Goal: Task Accomplishment & Management: Use online tool/utility

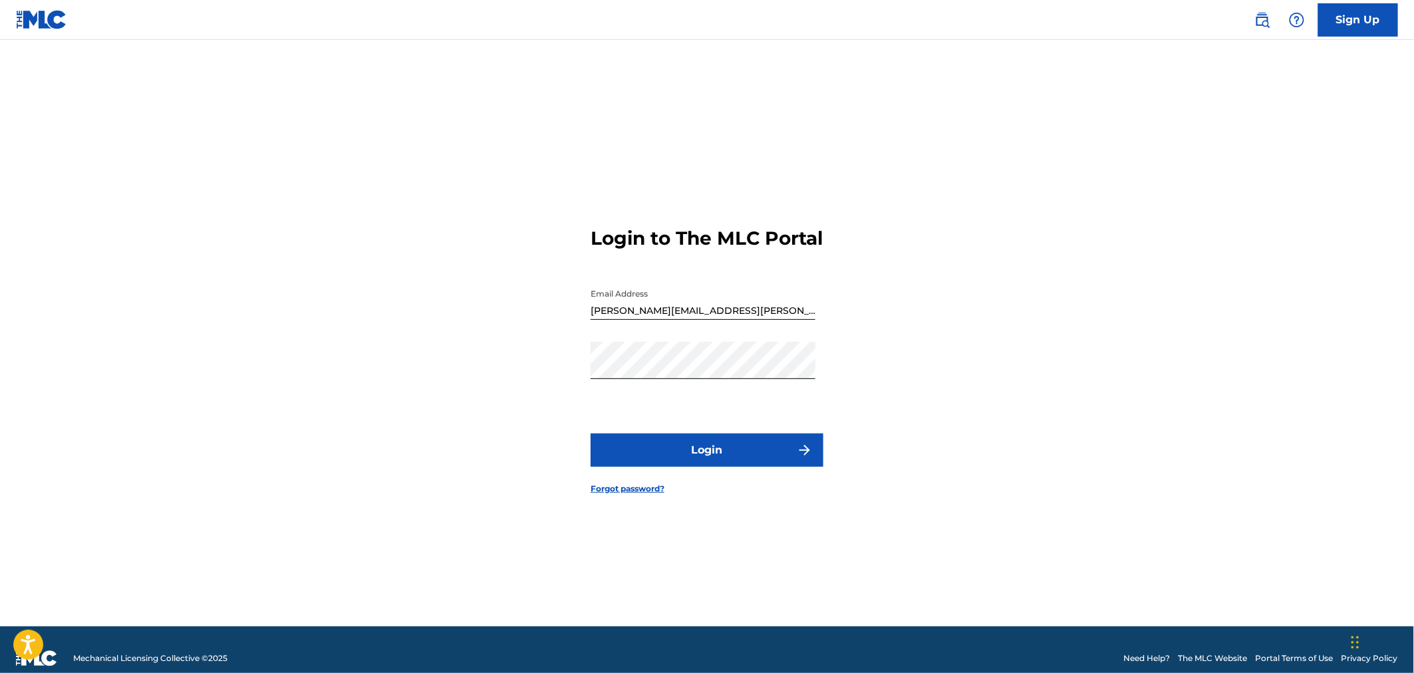
click at [735, 449] on button "Login" at bounding box center [707, 450] width 233 height 33
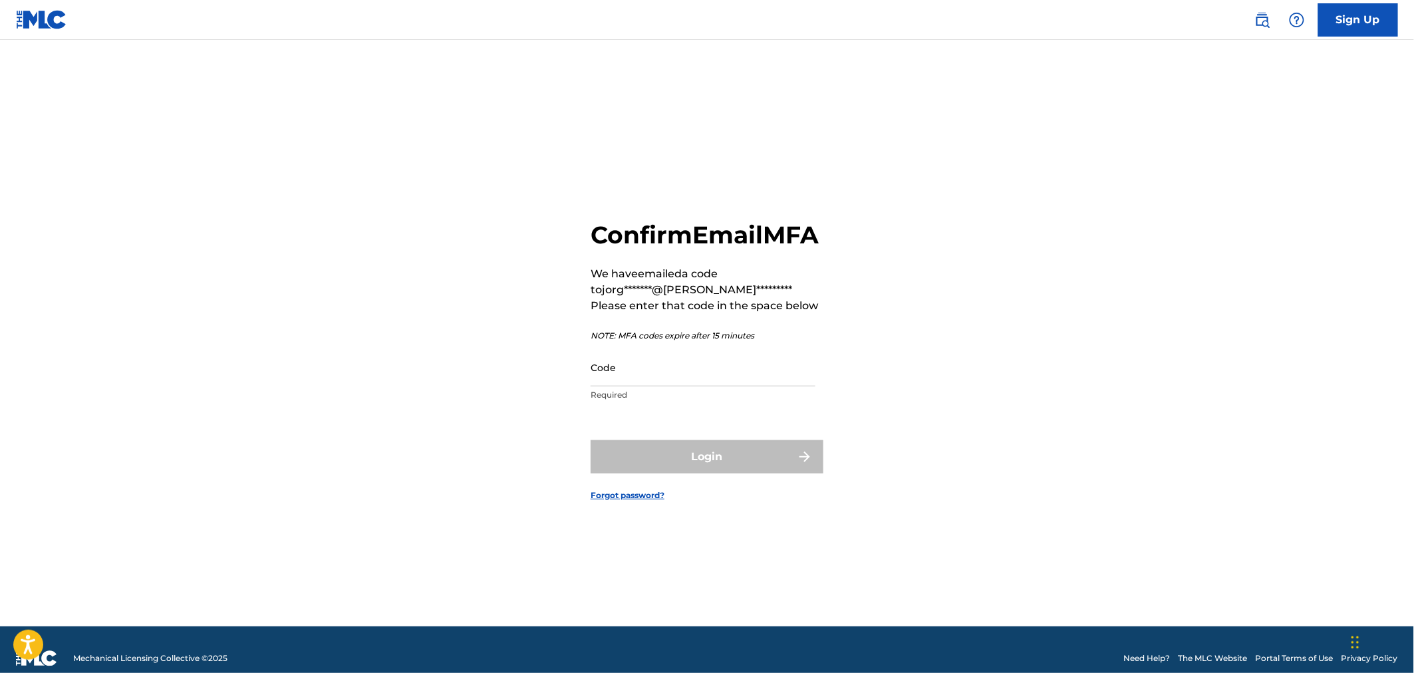
click at [668, 383] on input "Code" at bounding box center [703, 367] width 225 height 38
click at [662, 386] on input "Code" at bounding box center [703, 367] width 225 height 38
paste input "760413"
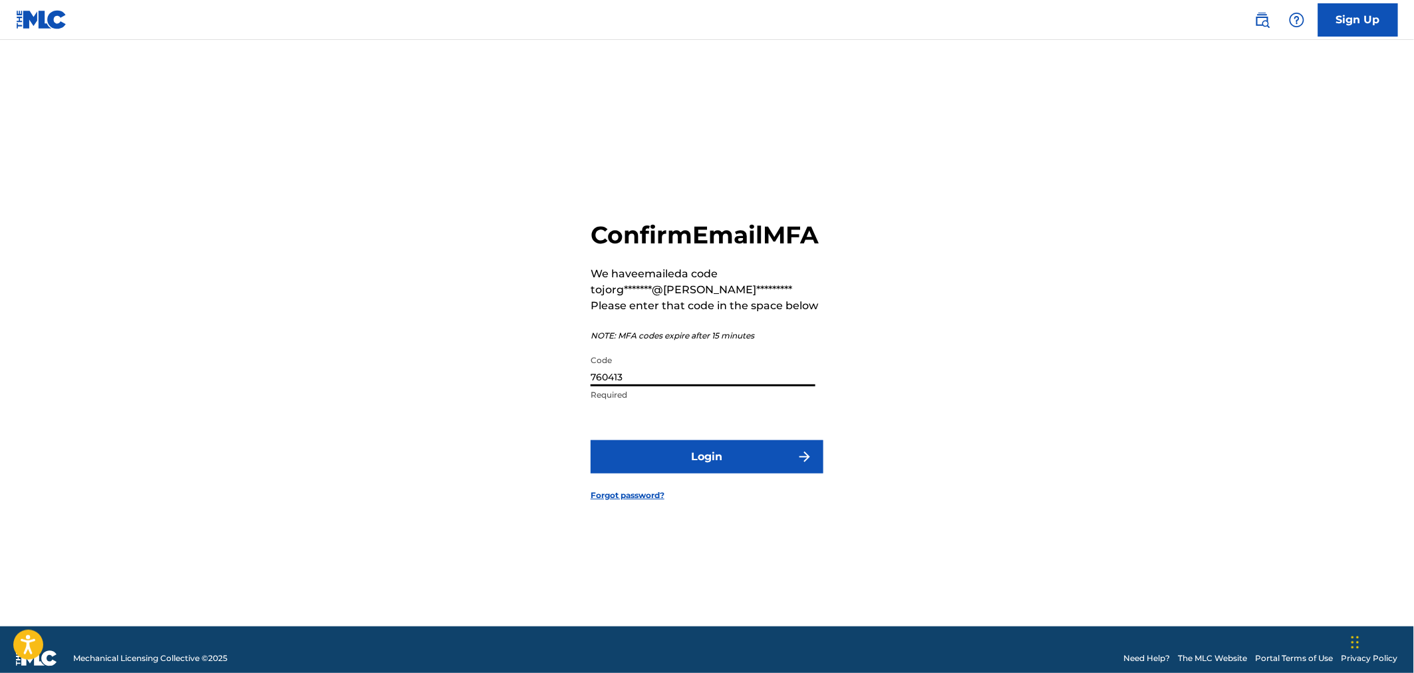
type input "760413"
click at [706, 468] on button "Login" at bounding box center [707, 456] width 233 height 33
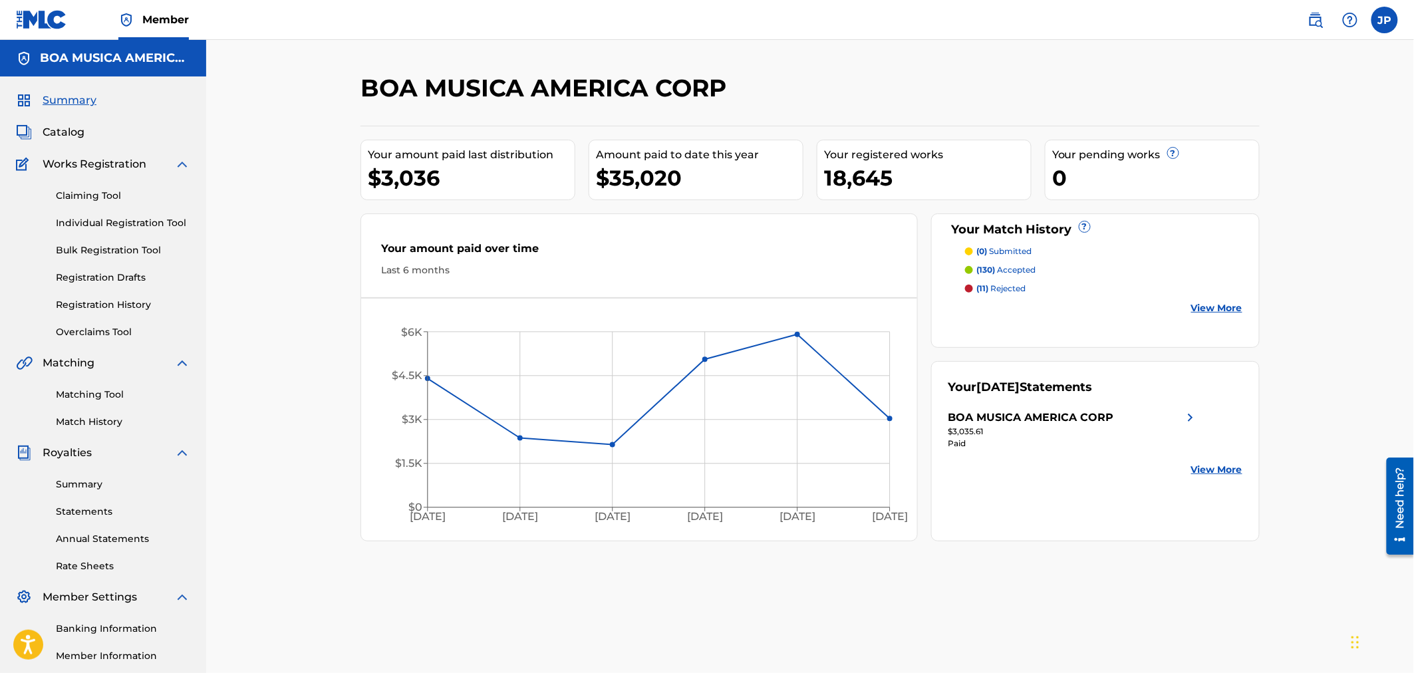
click at [113, 333] on link "Overclaims Tool" at bounding box center [123, 332] width 134 height 14
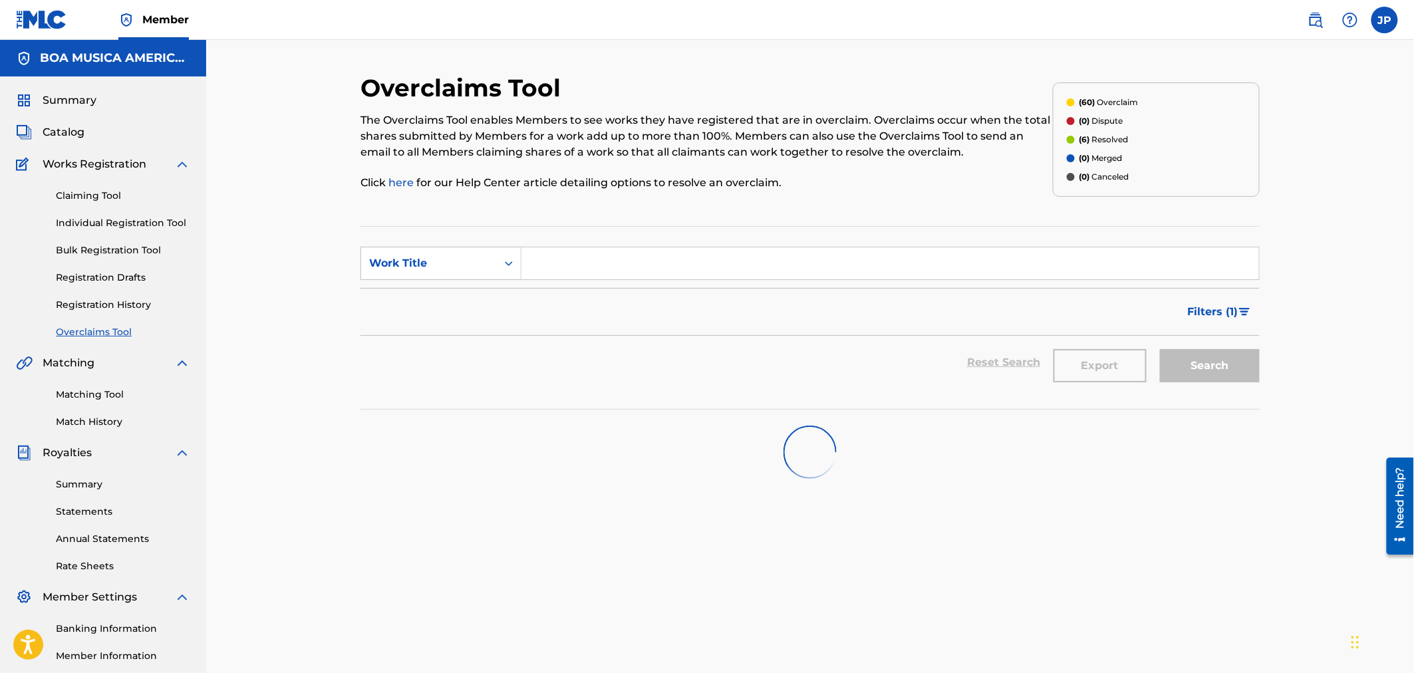
click at [1075, 138] on div "(6) Resolved" at bounding box center [1097, 140] width 61 height 12
click at [1245, 309] on img "Search Form" at bounding box center [1244, 312] width 11 height 8
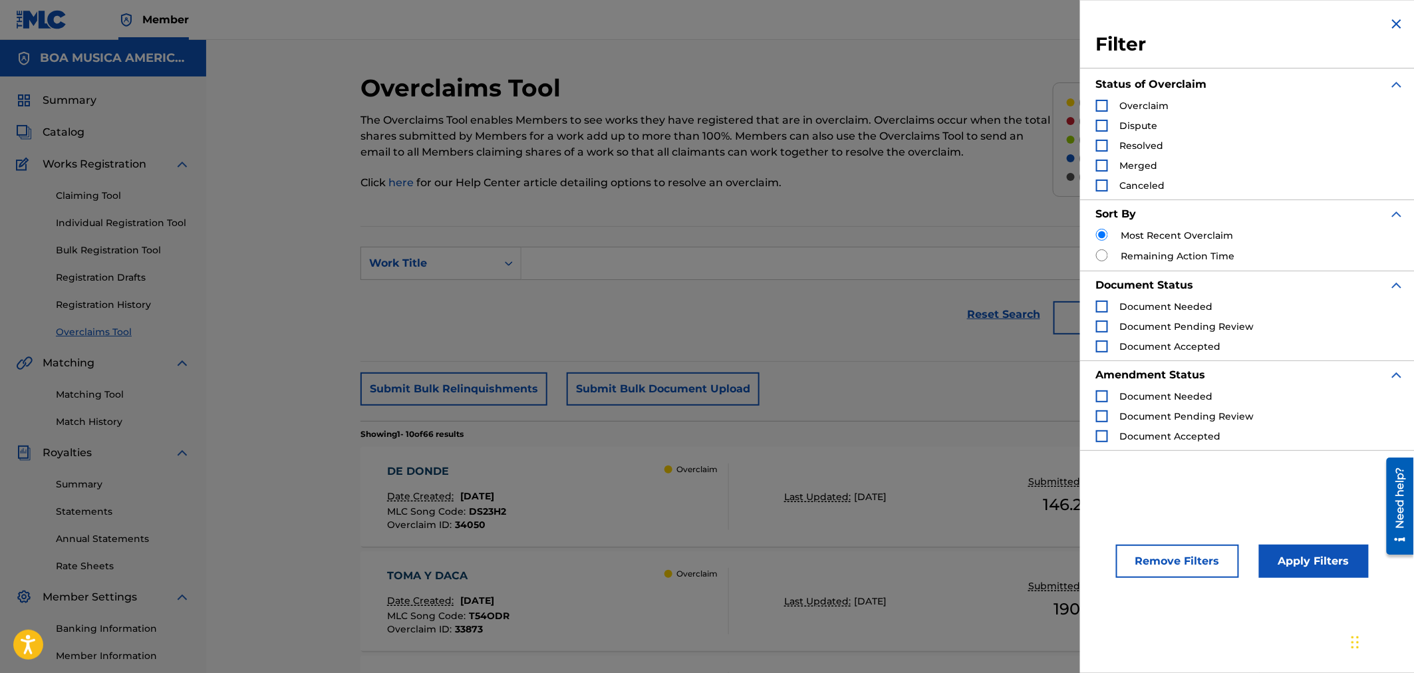
click at [1103, 146] on div "Search Form" at bounding box center [1102, 146] width 12 height 12
click at [1312, 569] on button "Apply Filters" at bounding box center [1314, 561] width 110 height 33
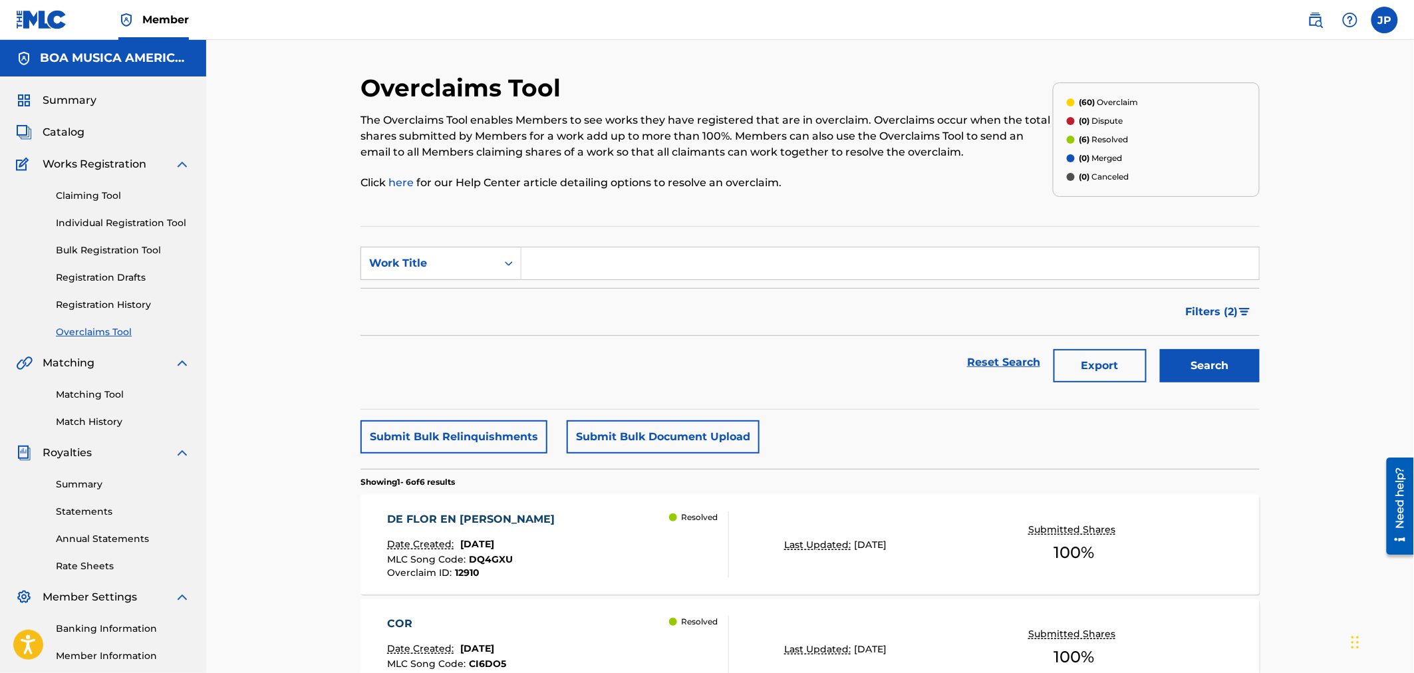
click at [1234, 316] on span "Filters ( 2 )" at bounding box center [1212, 312] width 53 height 16
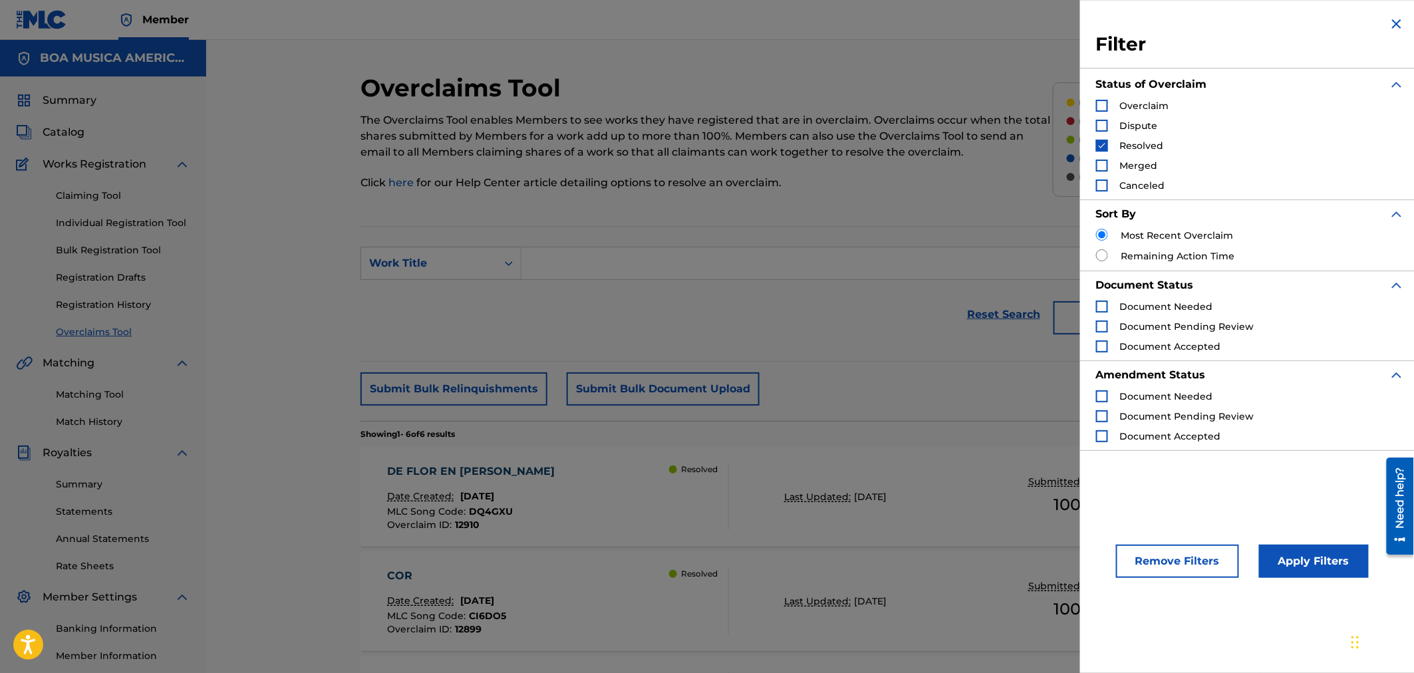
click at [1104, 145] on img "Search Form" at bounding box center [1101, 145] width 9 height 9
click at [1324, 563] on button "Apply Filters" at bounding box center [1314, 561] width 110 height 33
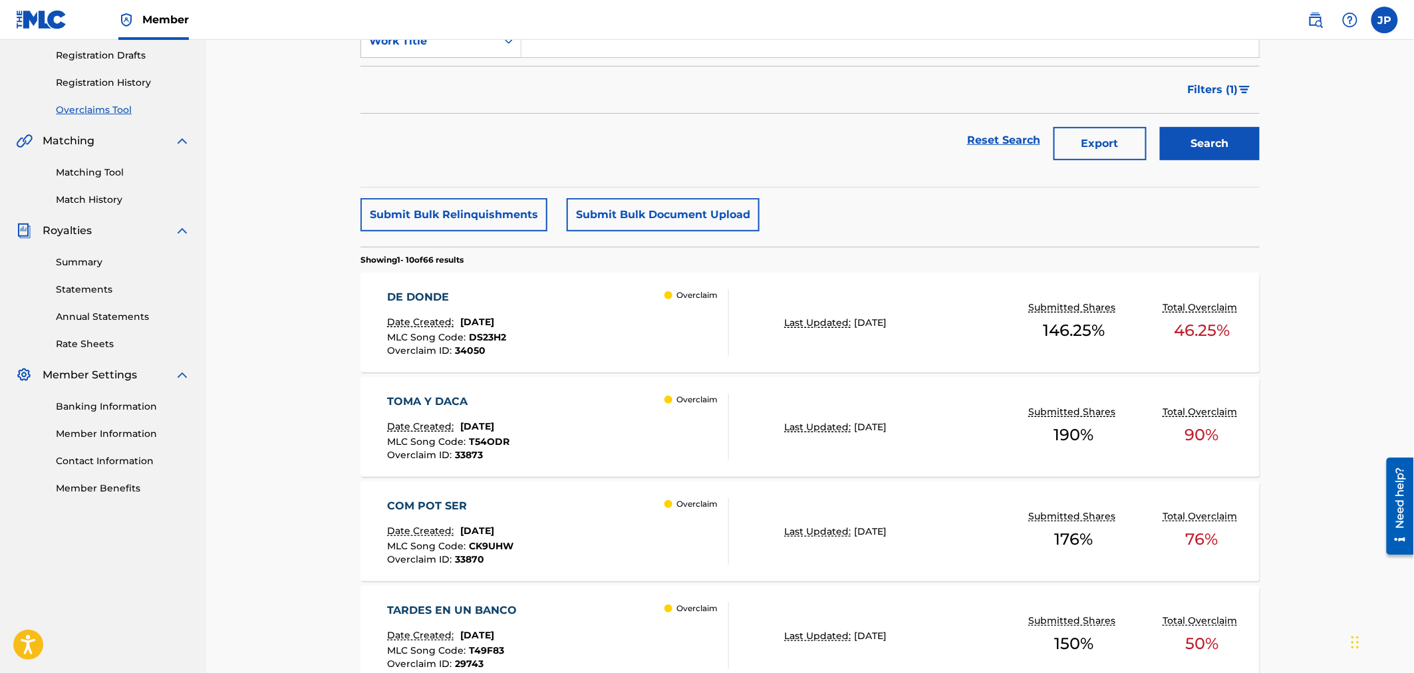
scroll to position [221, 0]
click at [422, 291] on div "DE DONDE" at bounding box center [447, 298] width 119 height 16
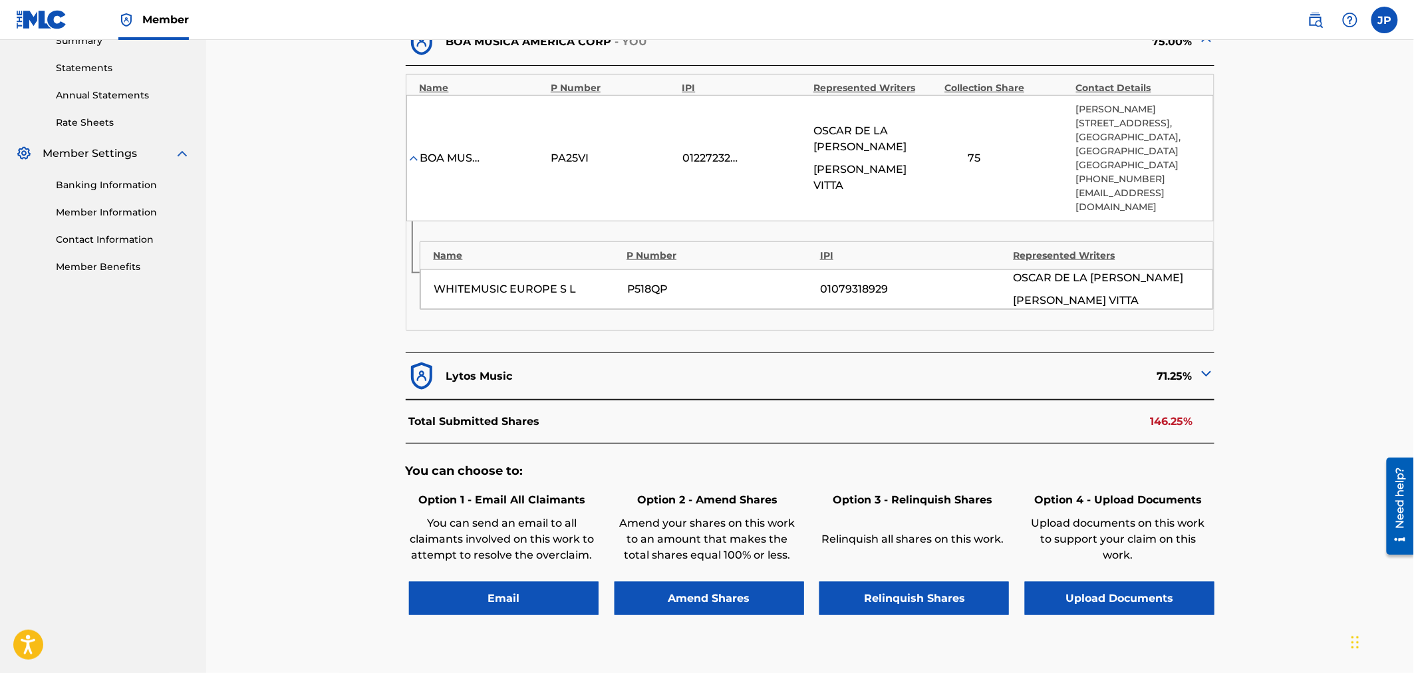
scroll to position [443, 0]
click at [1205, 366] on img at bounding box center [1206, 374] width 16 height 16
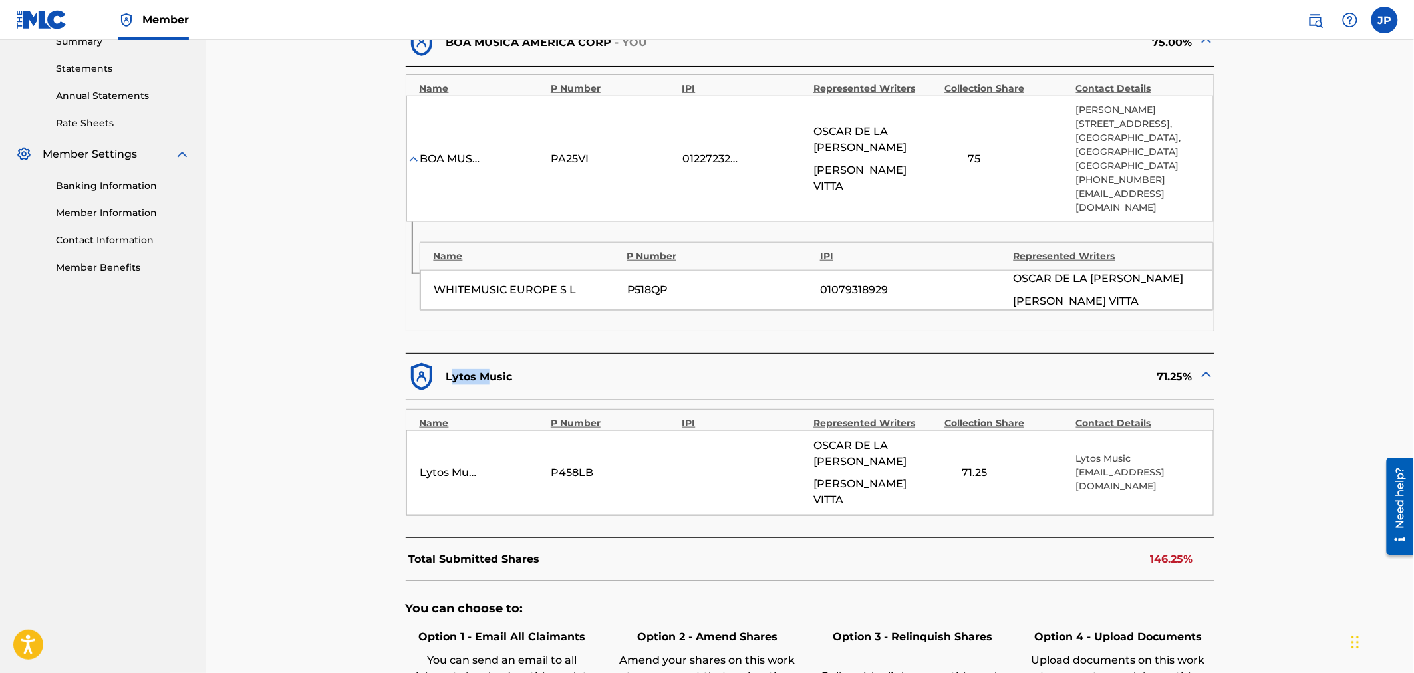
drag, startPoint x: 450, startPoint y: 362, endPoint x: 489, endPoint y: 364, distance: 39.9
click at [487, 369] on p "Lytos Music" at bounding box center [479, 377] width 66 height 16
drag, startPoint x: 515, startPoint y: 364, endPoint x: 481, endPoint y: 358, distance: 34.6
click at [488, 360] on div "Lytos Music" at bounding box center [608, 376] width 404 height 33
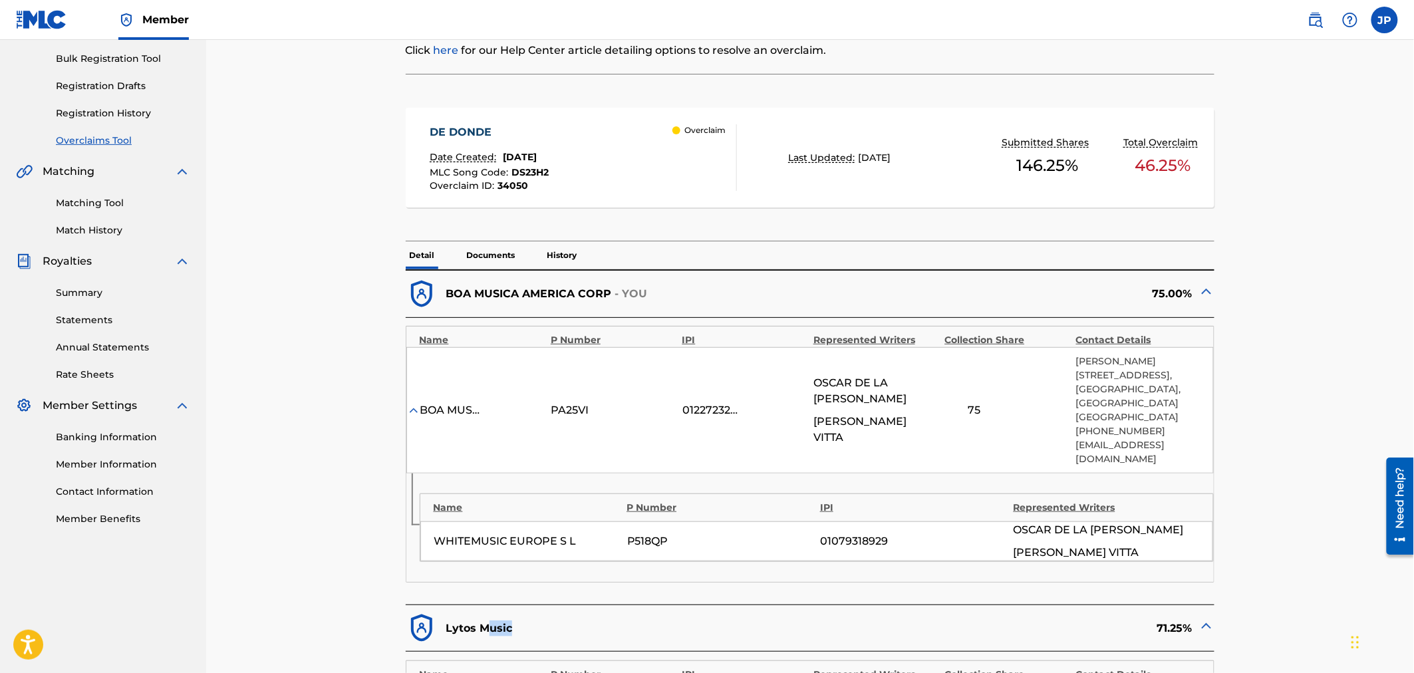
scroll to position [295, 0]
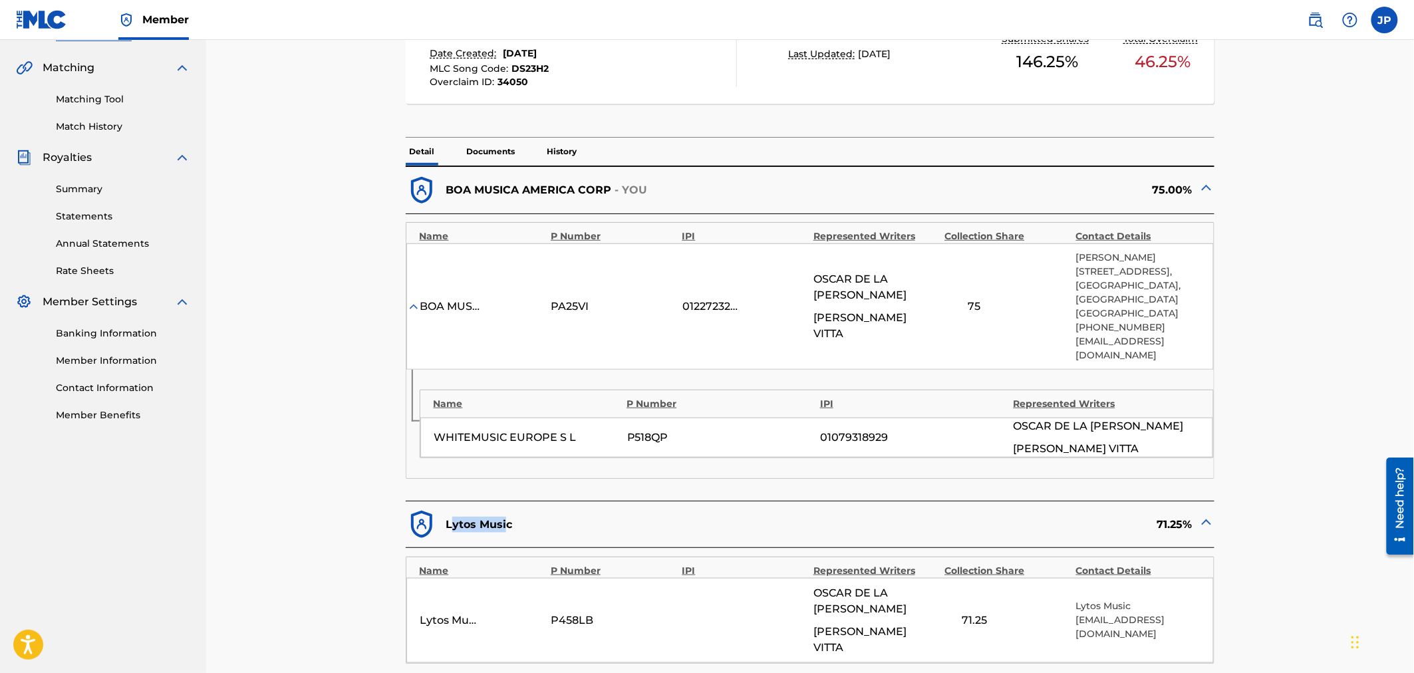
drag, startPoint x: 449, startPoint y: 510, endPoint x: 507, endPoint y: 512, distance: 58.6
click at [507, 517] on p "Lytos Music" at bounding box center [479, 525] width 66 height 16
drag, startPoint x: 446, startPoint y: 508, endPoint x: 516, endPoint y: 513, distance: 70.7
click at [516, 513] on div "Lytos Music" at bounding box center [608, 524] width 404 height 33
copy p "Lytos Music"
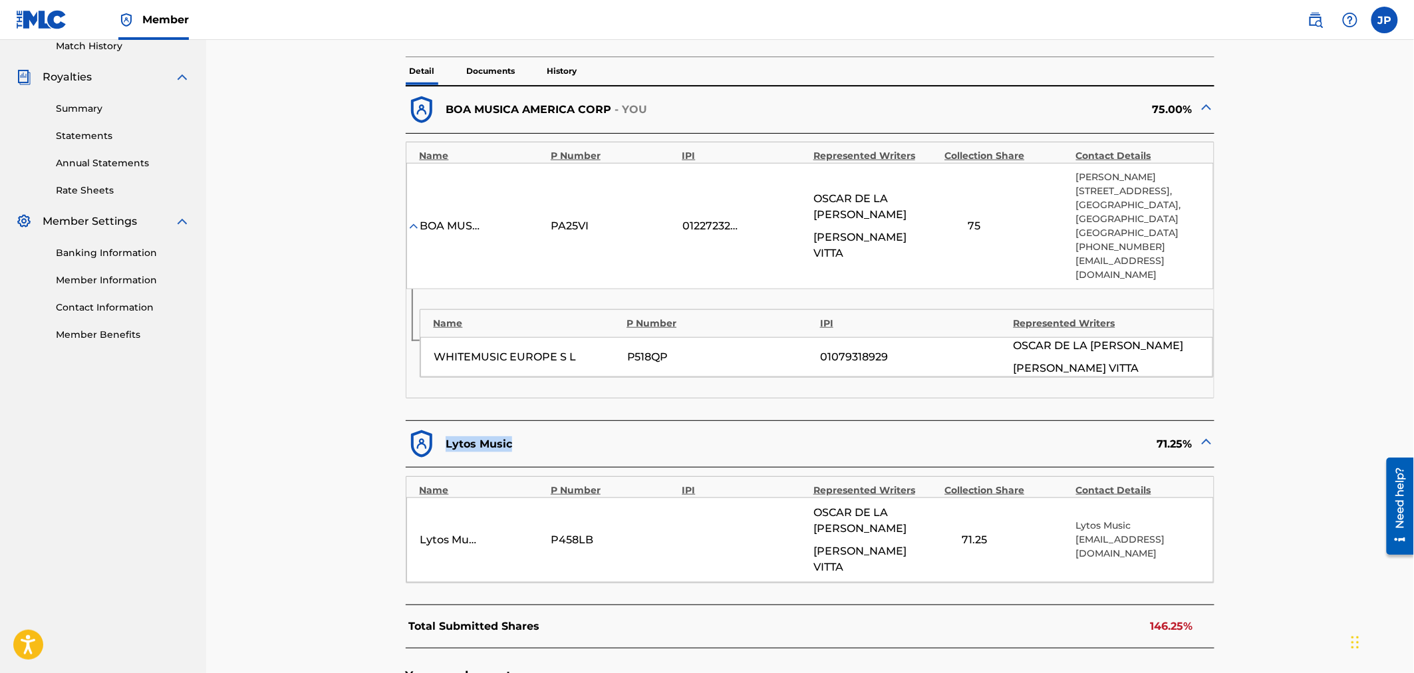
scroll to position [369, 0]
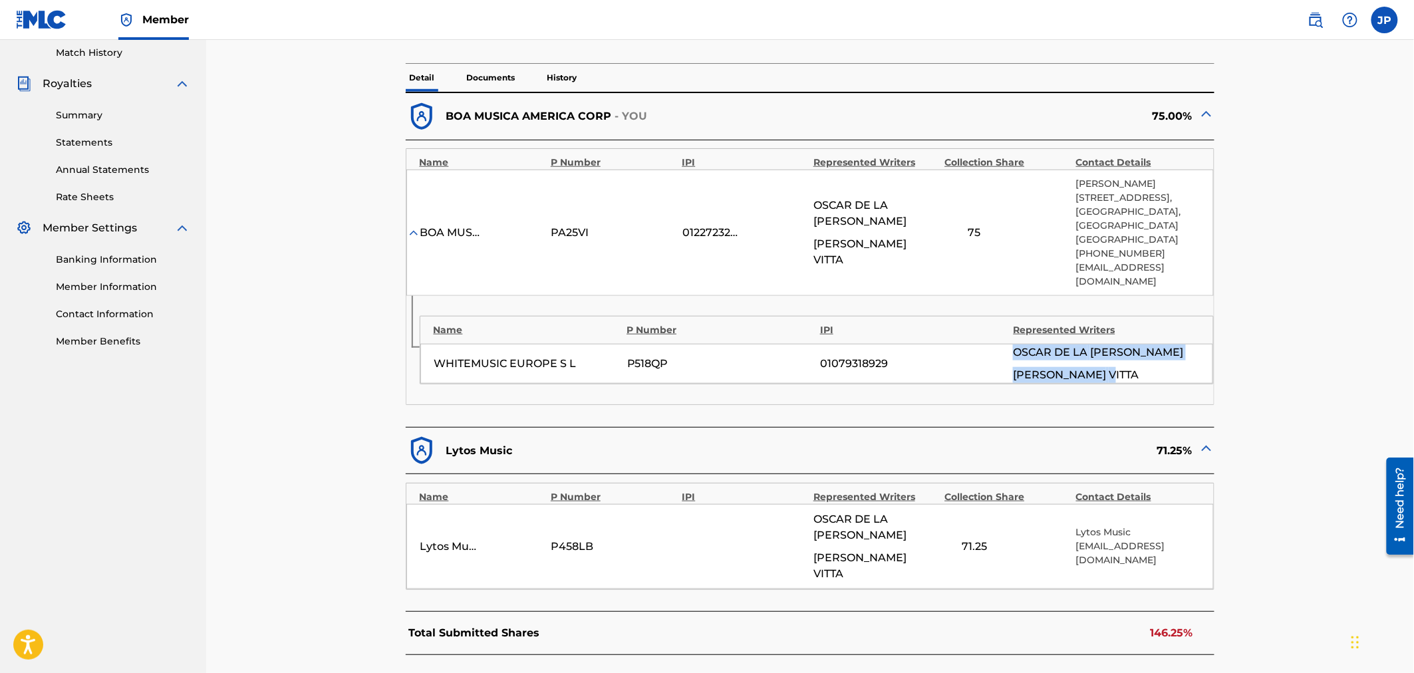
drag, startPoint x: 1015, startPoint y: 336, endPoint x: 1081, endPoint y: 354, distance: 68.2
click at [1081, 354] on div "OSCAR DE LA [PERSON_NAME] [PERSON_NAME]" at bounding box center [1106, 363] width 186 height 39
drag, startPoint x: 1101, startPoint y: 358, endPoint x: 1015, endPoint y: 331, distance: 89.8
click at [1015, 344] on div "OSCAR DE LA [PERSON_NAME] [PERSON_NAME]" at bounding box center [1106, 363] width 186 height 39
drag, startPoint x: 1011, startPoint y: 339, endPoint x: 1025, endPoint y: 342, distance: 13.6
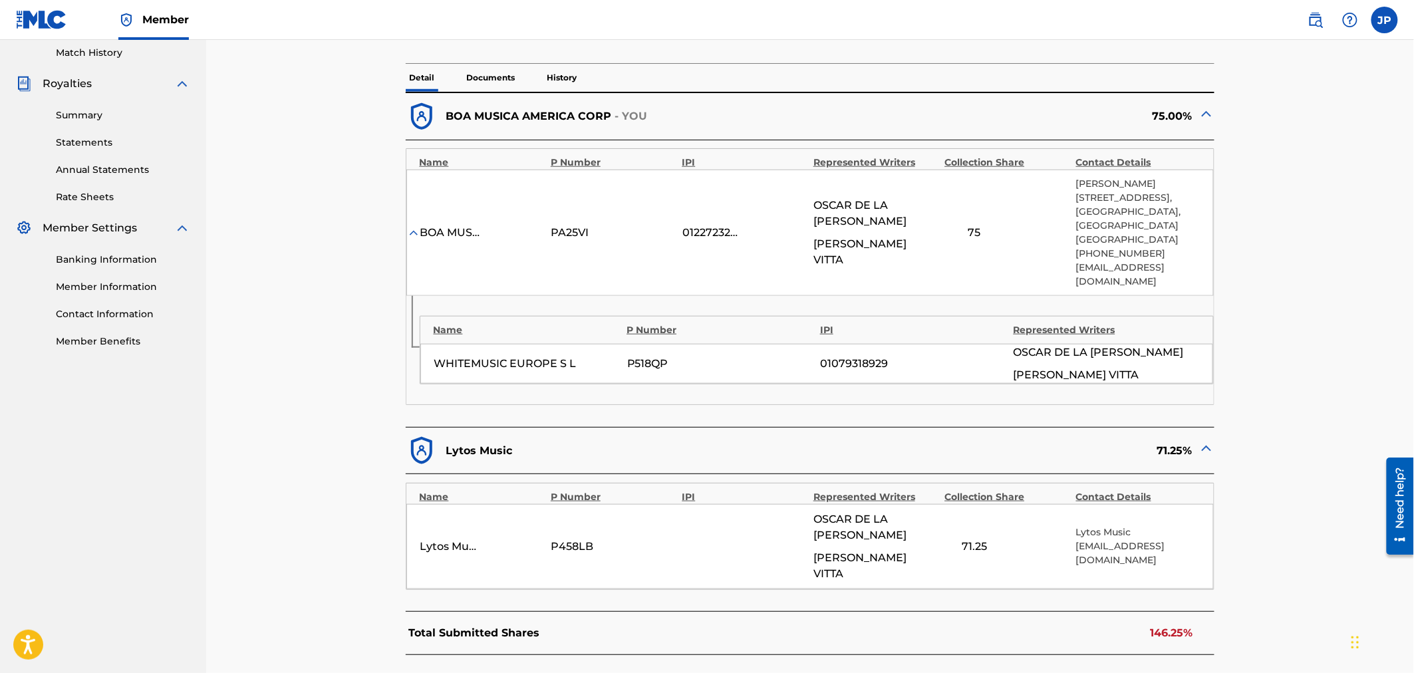
click at [1014, 344] on div "WHITEMUSIC EUROPE S L P518QP 01079318929 OSCAR DE LA [PERSON_NAME] [PERSON_NAME]" at bounding box center [816, 364] width 793 height 40
drag, startPoint x: 1107, startPoint y: 368, endPoint x: 1025, endPoint y: 356, distance: 82.6
click at [1029, 367] on div "[PERSON_NAME]" at bounding box center [1106, 375] width 186 height 16
drag, startPoint x: 1007, startPoint y: 340, endPoint x: 1101, endPoint y: 374, distance: 100.3
click at [1096, 374] on div "Name P Number IPI Represented Writers WHITEMUSIC EUROPE S L P518QP 01079318929 …" at bounding box center [810, 350] width 808 height 108
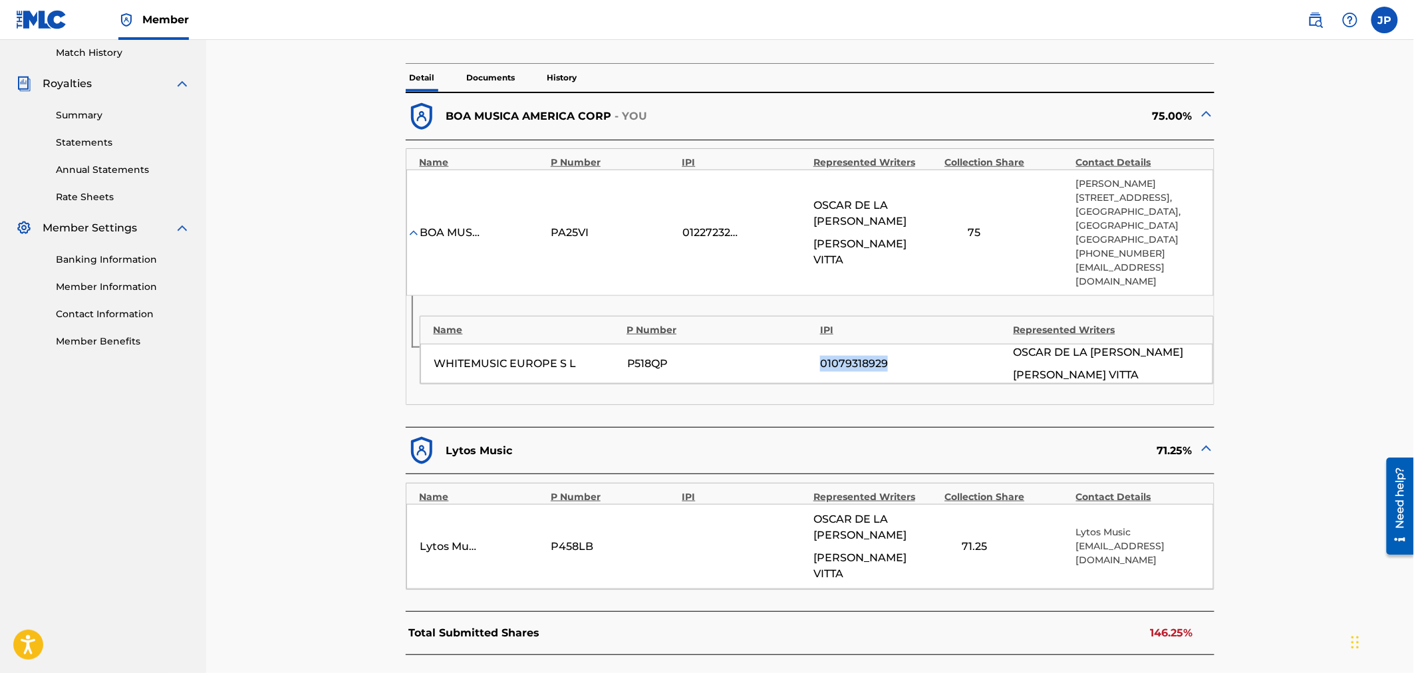
drag, startPoint x: 803, startPoint y: 351, endPoint x: 952, endPoint y: 368, distance: 149.3
click at [949, 368] on div "WHITEMUSIC EUROPE S L P518QP 01079318929 OSCAR DE LA [PERSON_NAME] [PERSON_NAME]" at bounding box center [816, 364] width 793 height 40
click at [899, 356] on div "01079318929" at bounding box center [913, 364] width 186 height 16
drag, startPoint x: 907, startPoint y: 350, endPoint x: 616, endPoint y: 349, distance: 291.3
click at [616, 349] on div "WHITEMUSIC EUROPE S L P518QP 01079318929 OSCAR DE LA [PERSON_NAME] [PERSON_NAME]" at bounding box center [816, 364] width 793 height 40
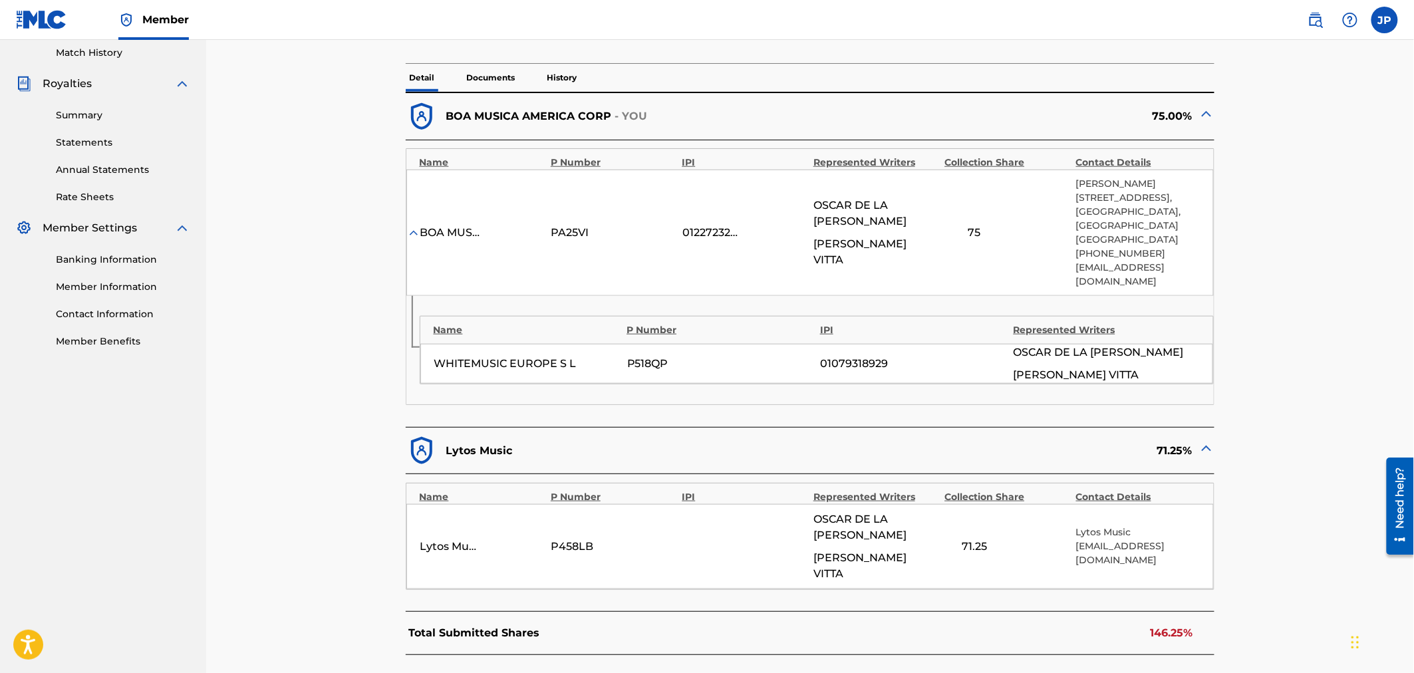
drag, startPoint x: 547, startPoint y: 222, endPoint x: 914, endPoint y: 245, distance: 367.8
click at [969, 266] on div "BOA MUSICA AMERICA CORP PA25VI 01227232975 OSCAR DE LA [PERSON_NAME] [PERSON_NA…" at bounding box center [810, 233] width 808 height 126
drag, startPoint x: 567, startPoint y: 225, endPoint x: 650, endPoint y: 237, distance: 84.6
click at [633, 241] on div "BOA MUSICA AMERICA CORP PA25VI 01227232975 OSCAR DE LA [PERSON_NAME] [PERSON_NA…" at bounding box center [810, 233] width 808 height 126
drag, startPoint x: 997, startPoint y: 221, endPoint x: 767, endPoint y: 225, distance: 230.1
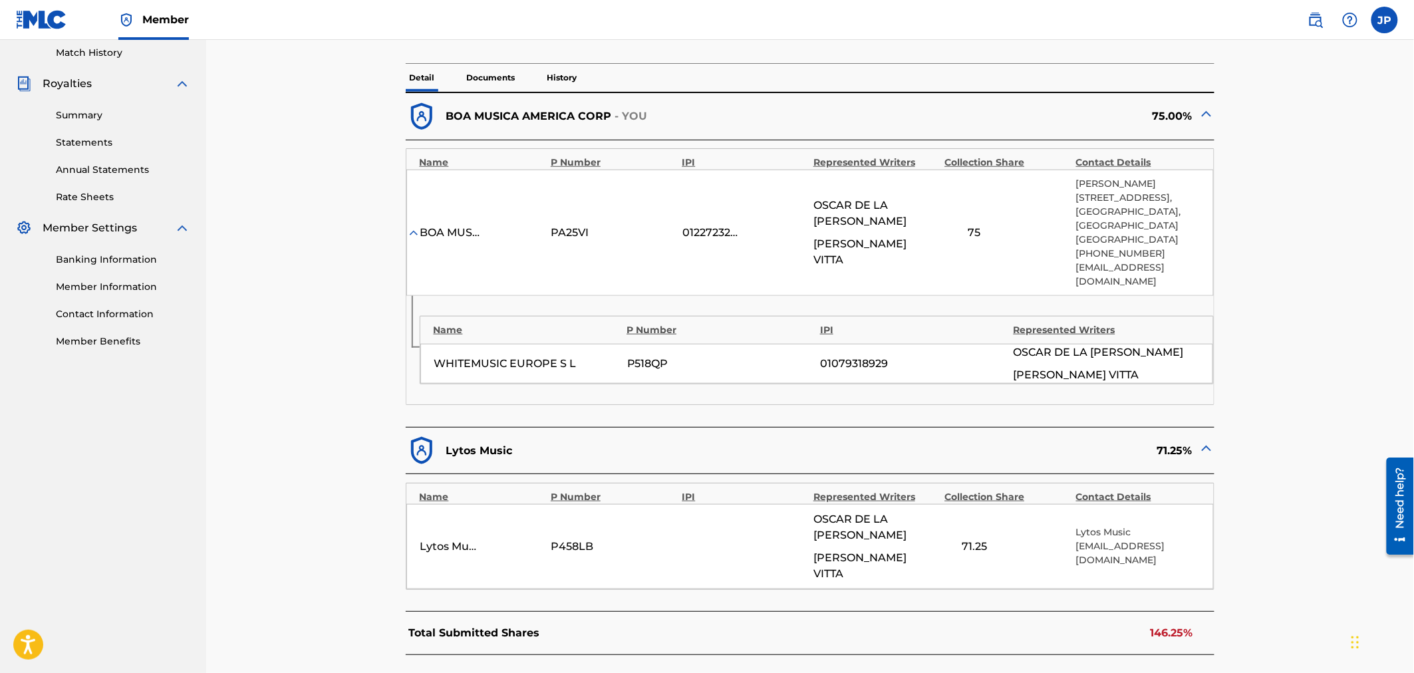
click at [830, 225] on div "BOA MUSICA AMERICA CORP PA25VI 01227232975 OSCAR DE LA [PERSON_NAME] [PERSON_NA…" at bounding box center [810, 233] width 808 height 126
drag, startPoint x: 565, startPoint y: 223, endPoint x: 822, endPoint y: 235, distance: 257.0
click at [712, 231] on div "BOA MUSICA AMERICA CORP PA25VI 01227232975 OSCAR DE LA [PERSON_NAME] [PERSON_NA…" at bounding box center [810, 233] width 808 height 126
drag, startPoint x: 976, startPoint y: 223, endPoint x: 847, endPoint y: 217, distance: 128.5
click at [914, 220] on div "BOA MUSICA AMERICA CORP PA25VI 01227232975 OSCAR DE LA [PERSON_NAME] [PERSON_NA…" at bounding box center [810, 233] width 808 height 126
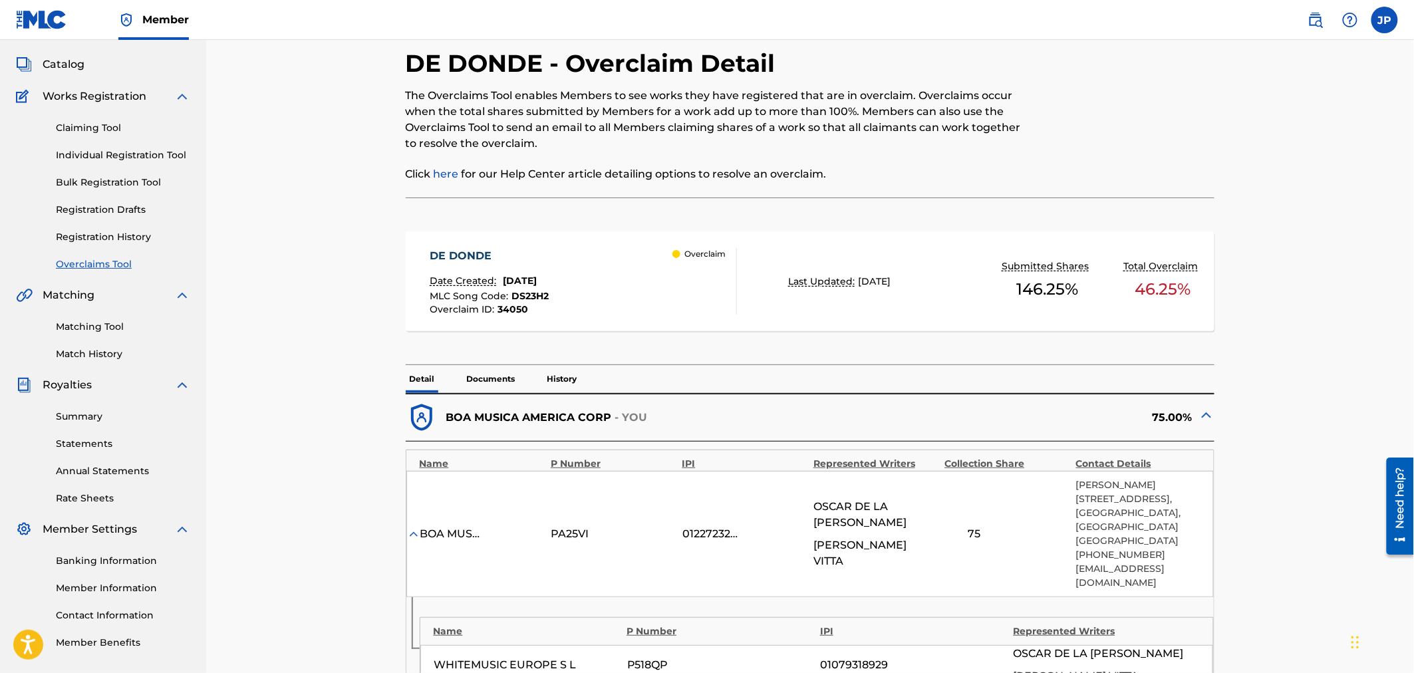
scroll to position [0, 0]
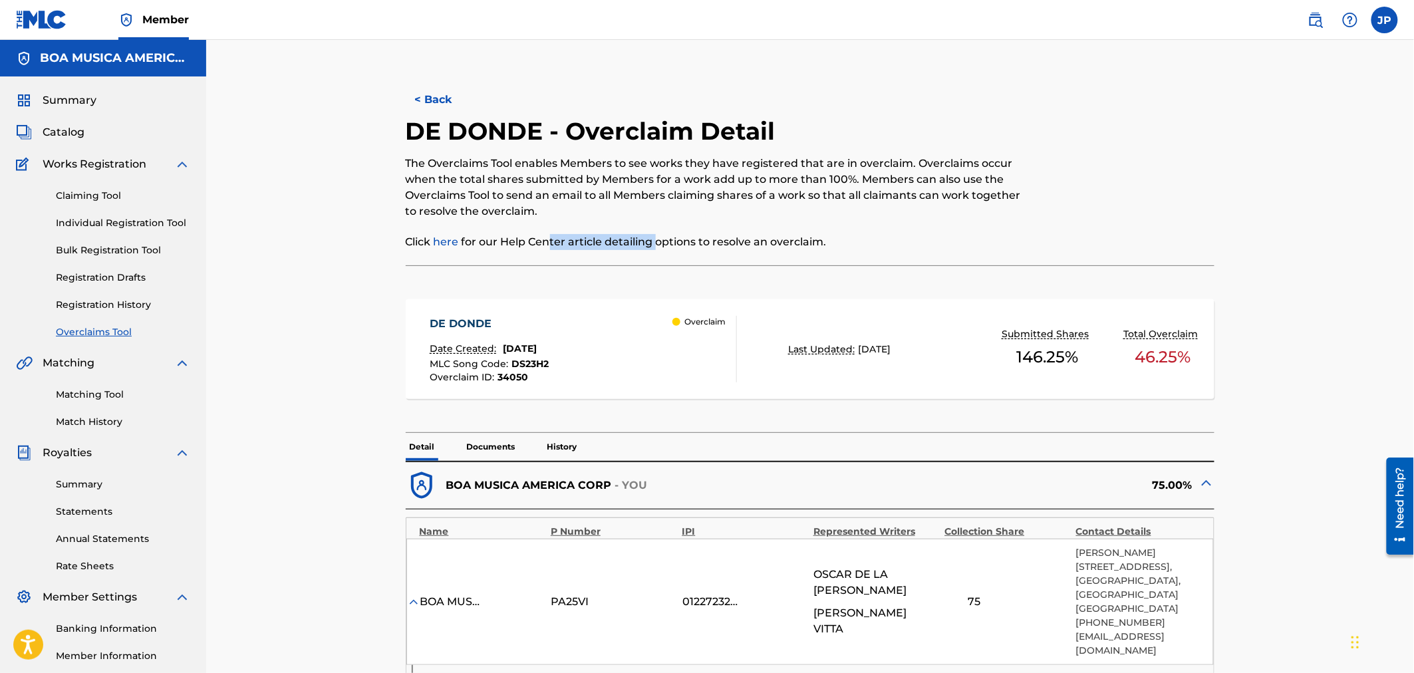
drag, startPoint x: 549, startPoint y: 240, endPoint x: 747, endPoint y: 250, distance: 197.8
click at [669, 249] on p "Click here for our Help Center article detailing options to resolve an overclai…" at bounding box center [717, 242] width 623 height 16
drag, startPoint x: 780, startPoint y: 243, endPoint x: 694, endPoint y: 241, distance: 86.5
click at [694, 241] on p "Click here for our Help Center article detailing options to resolve an overclai…" at bounding box center [717, 242] width 623 height 16
drag, startPoint x: 414, startPoint y: 132, endPoint x: 530, endPoint y: 150, distance: 117.8
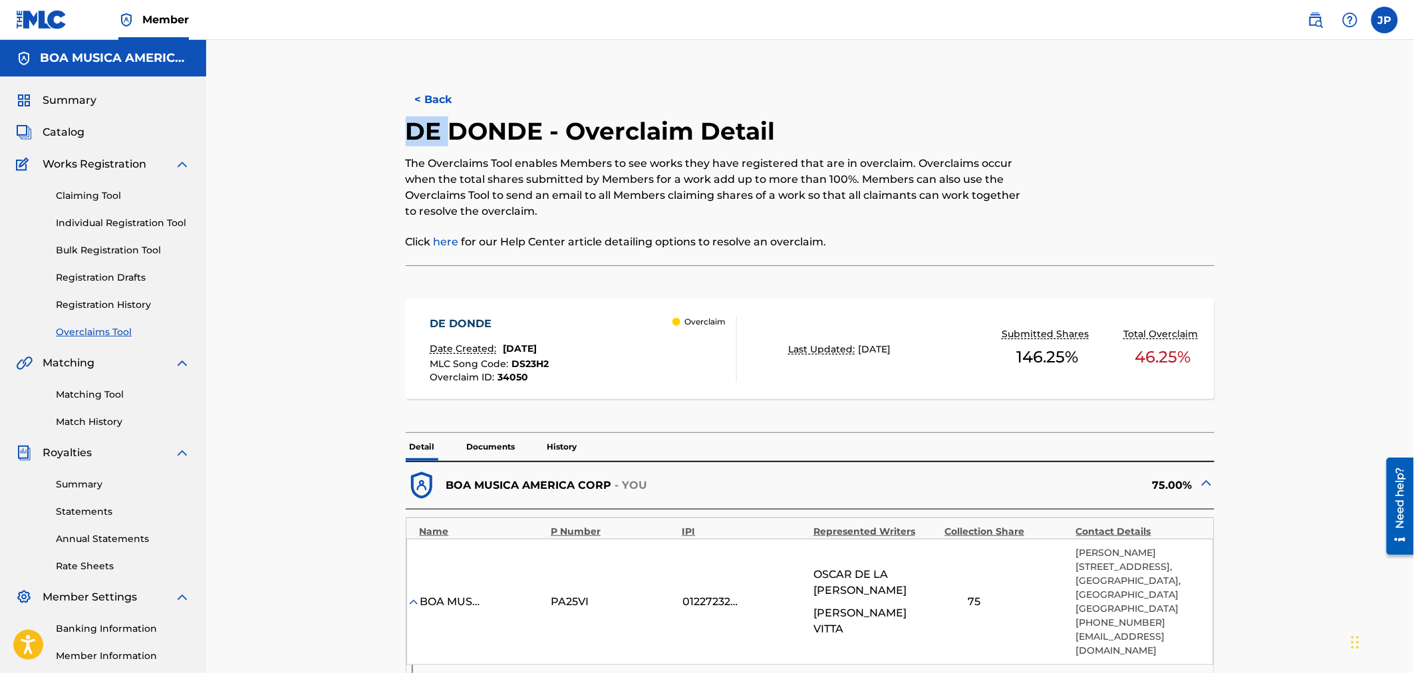
click at [479, 141] on h2 "DE DONDE - Overclaim Detail" at bounding box center [594, 131] width 376 height 30
drag, startPoint x: 595, startPoint y: 160, endPoint x: 550, endPoint y: 150, distance: 46.3
click at [559, 152] on div "DE DONDE - Overclaim Detail The Overclaims Tool enables Members to see works th…" at bounding box center [717, 190] width 623 height 149
click at [790, 174] on p "The Overclaims Tool enables Members to see works they have registered that are …" at bounding box center [717, 188] width 623 height 64
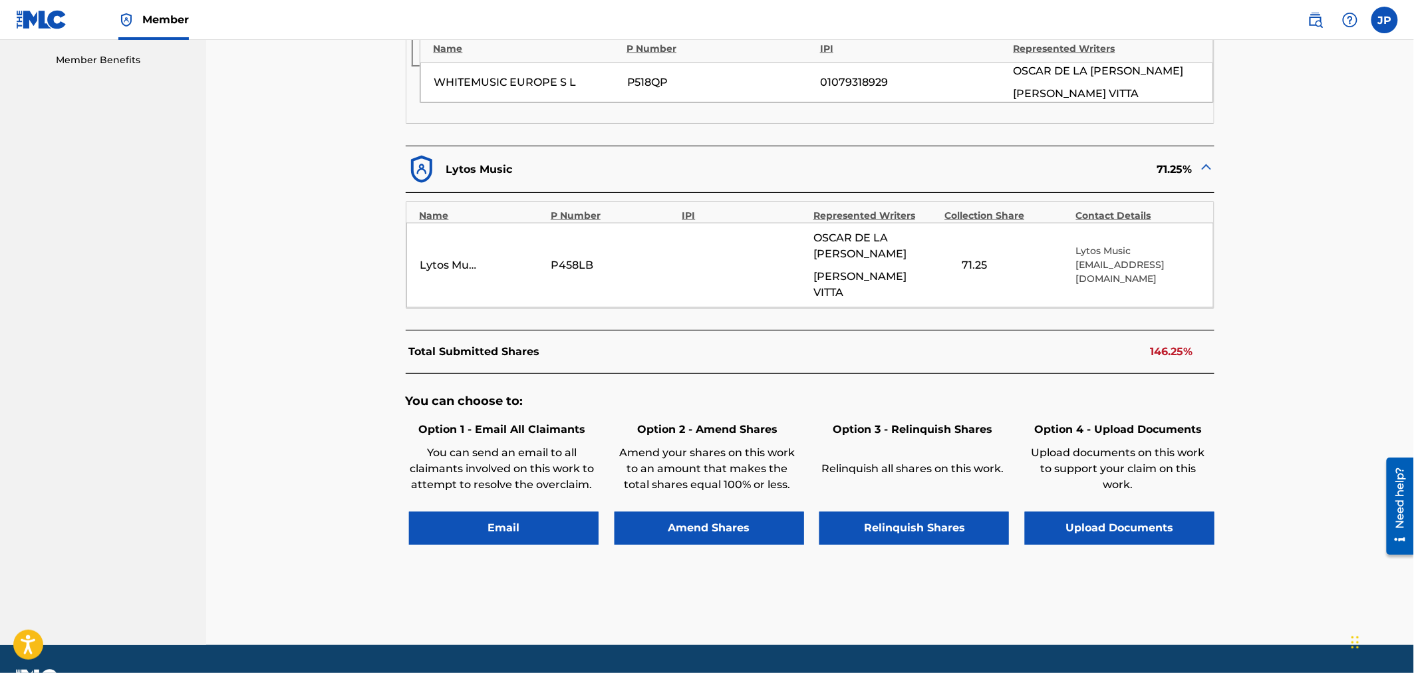
scroll to position [657, 0]
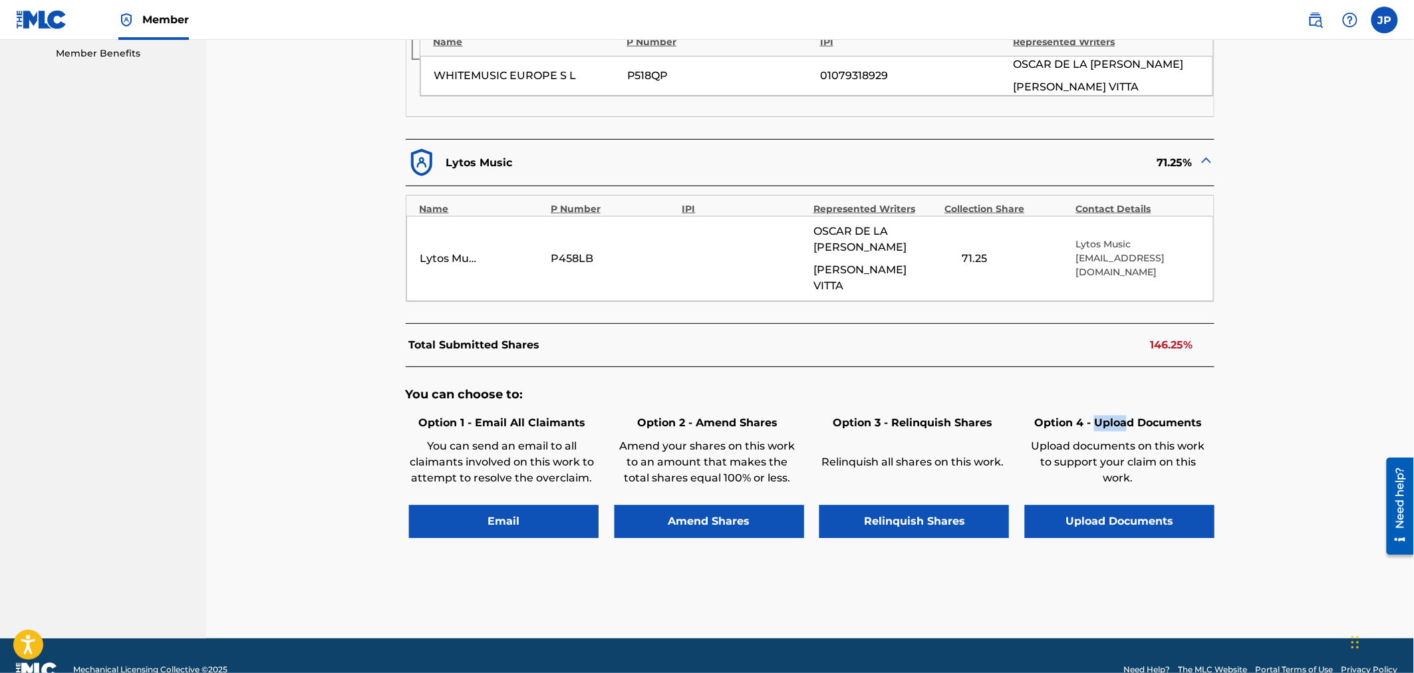
drag, startPoint x: 1095, startPoint y: 389, endPoint x: 1124, endPoint y: 396, distance: 30.0
click at [1124, 416] on h6 "Option 4 - Upload Documents" at bounding box center [1118, 424] width 186 height 16
drag, startPoint x: 1150, startPoint y: 420, endPoint x: 1078, endPoint y: 412, distance: 72.9
click at [1078, 439] on p "Upload documents on this work to support your claim on this work." at bounding box center [1118, 463] width 186 height 48
drag, startPoint x: 1150, startPoint y: 414, endPoint x: 1092, endPoint y: 416, distance: 58.6
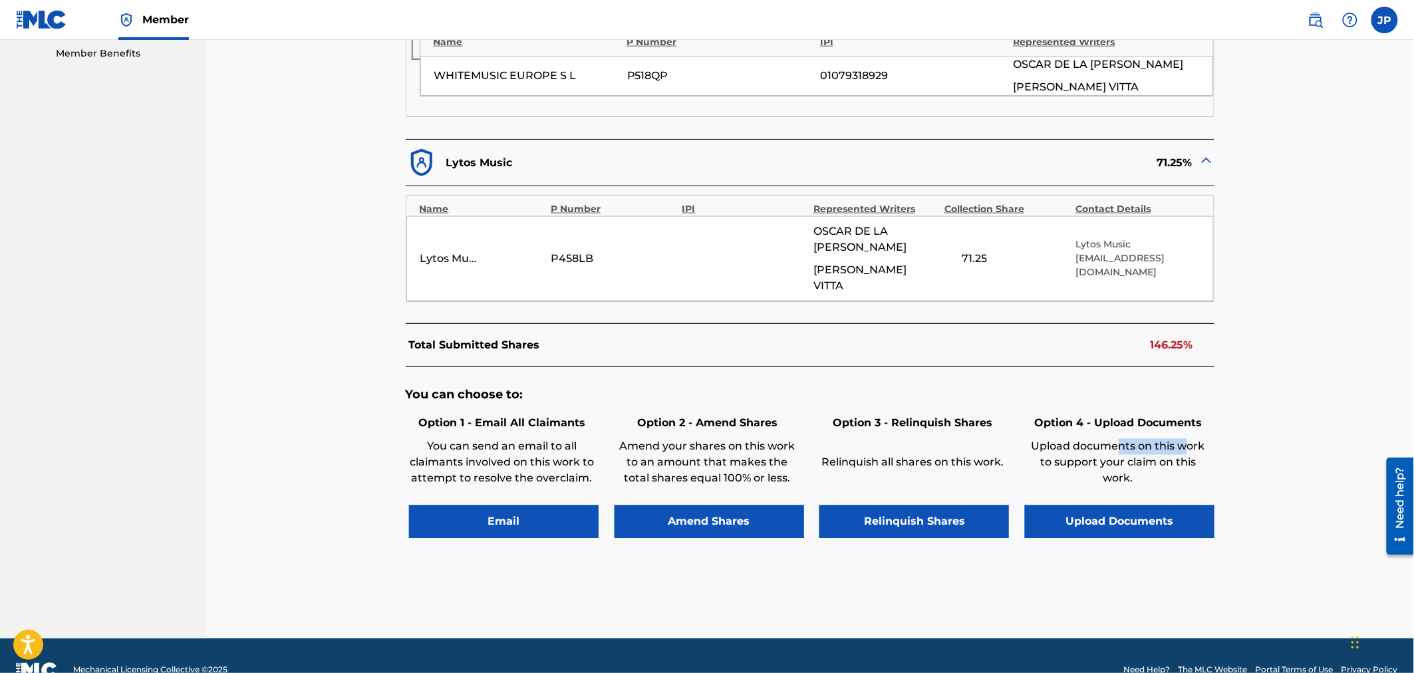
click at [1115, 439] on p "Upload documents on this work to support your claim on this work." at bounding box center [1118, 463] width 186 height 48
drag, startPoint x: 1055, startPoint y: 418, endPoint x: 1165, endPoint y: 421, distance: 110.4
click at [1138, 439] on p "Upload documents on this work to support your claim on this work." at bounding box center [1118, 463] width 186 height 48
drag, startPoint x: 1144, startPoint y: 429, endPoint x: 1082, endPoint y: 414, distance: 63.6
click at [1082, 439] on p "Upload documents on this work to support your claim on this work." at bounding box center [1118, 463] width 186 height 48
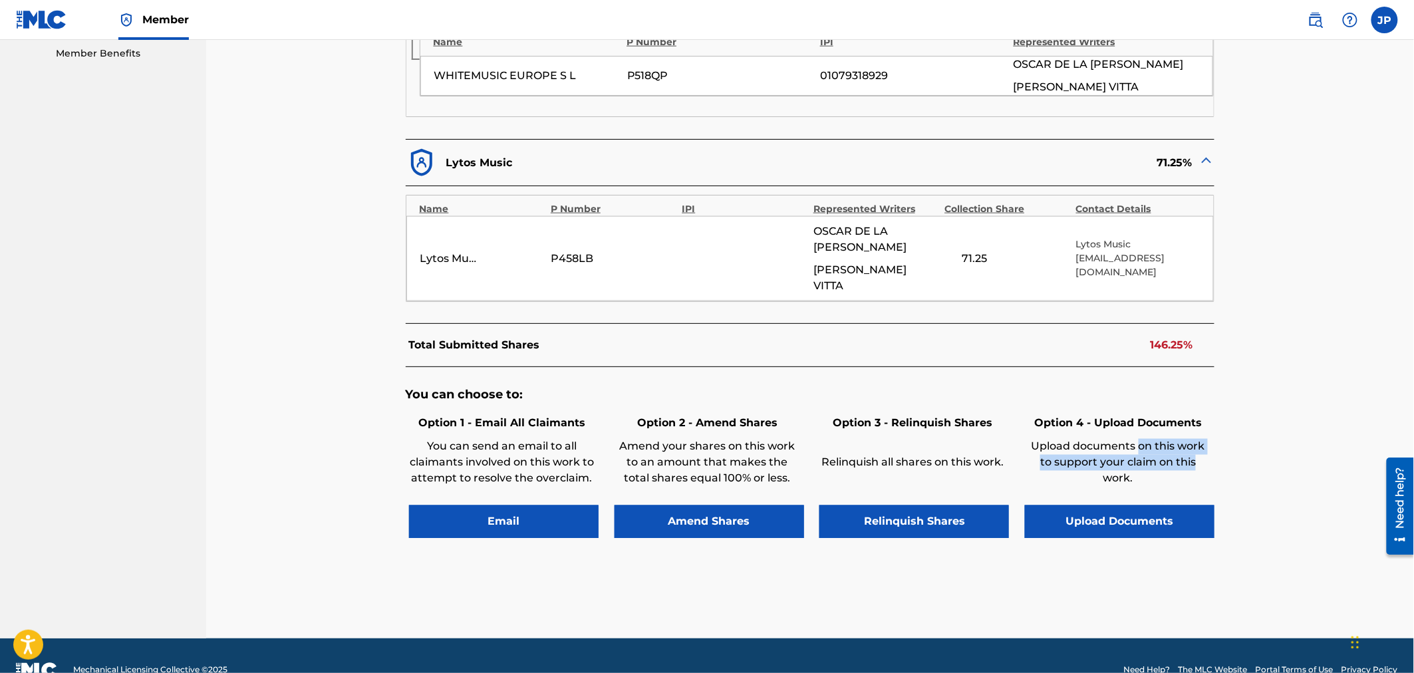
drag, startPoint x: 1157, startPoint y: 427, endPoint x: 1125, endPoint y: 428, distance: 31.9
click at [1138, 439] on p "Upload documents on this work to support your claim on this work." at bounding box center [1118, 463] width 186 height 48
click at [1121, 446] on p "Upload documents on this work to support your claim on this work." at bounding box center [1118, 463] width 186 height 48
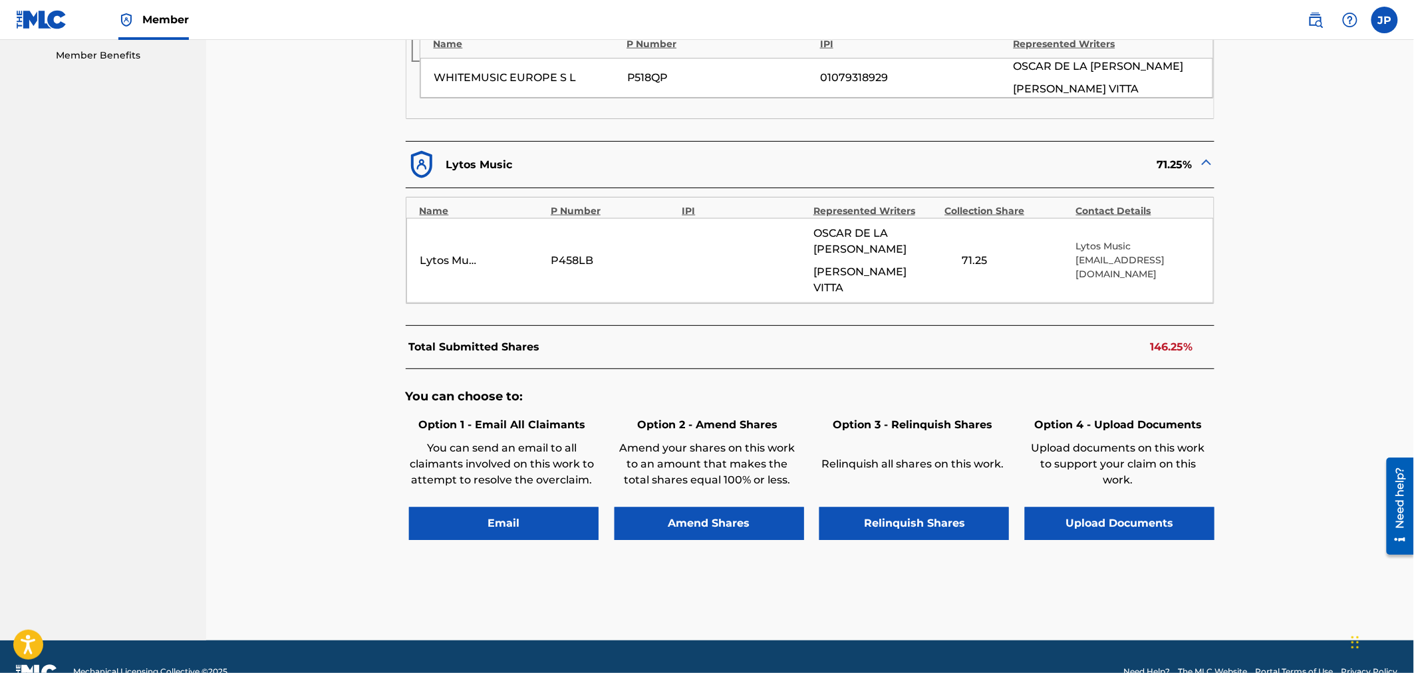
scroll to position [652, 0]
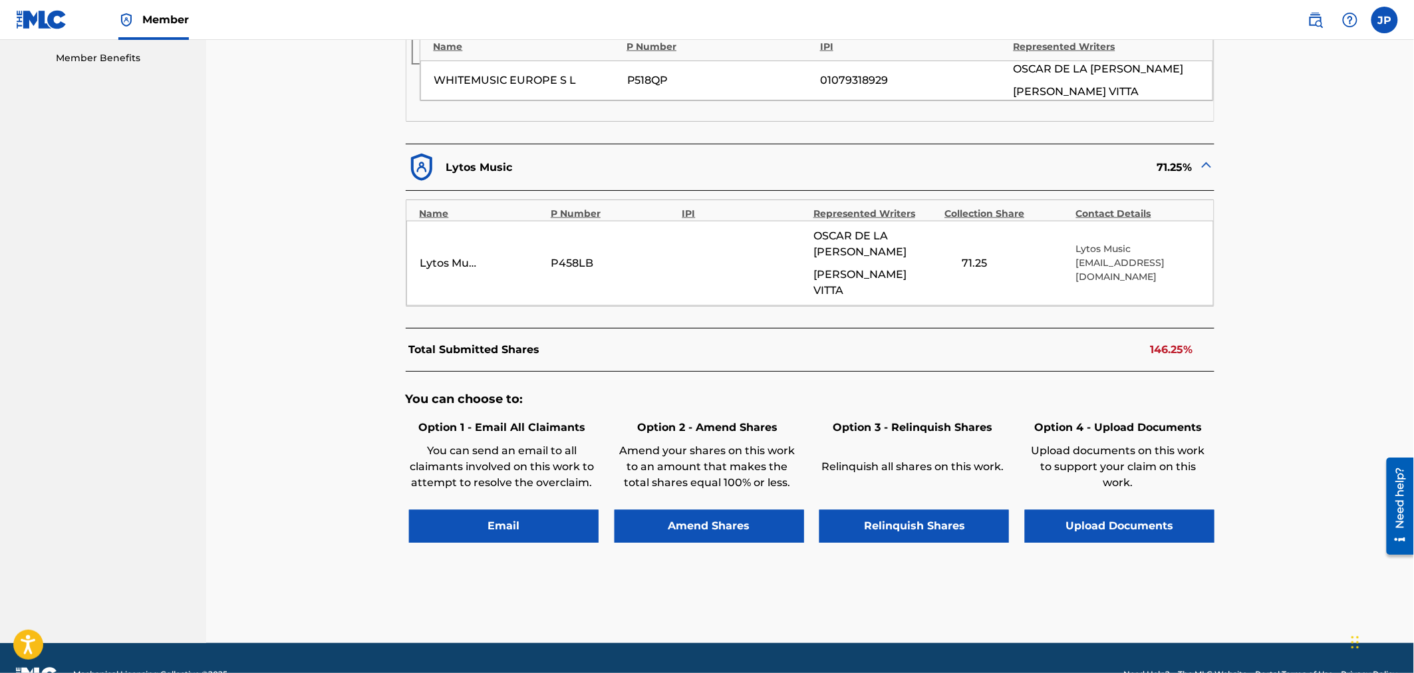
click at [1157, 510] on button "Upload Documents" at bounding box center [1120, 526] width 190 height 33
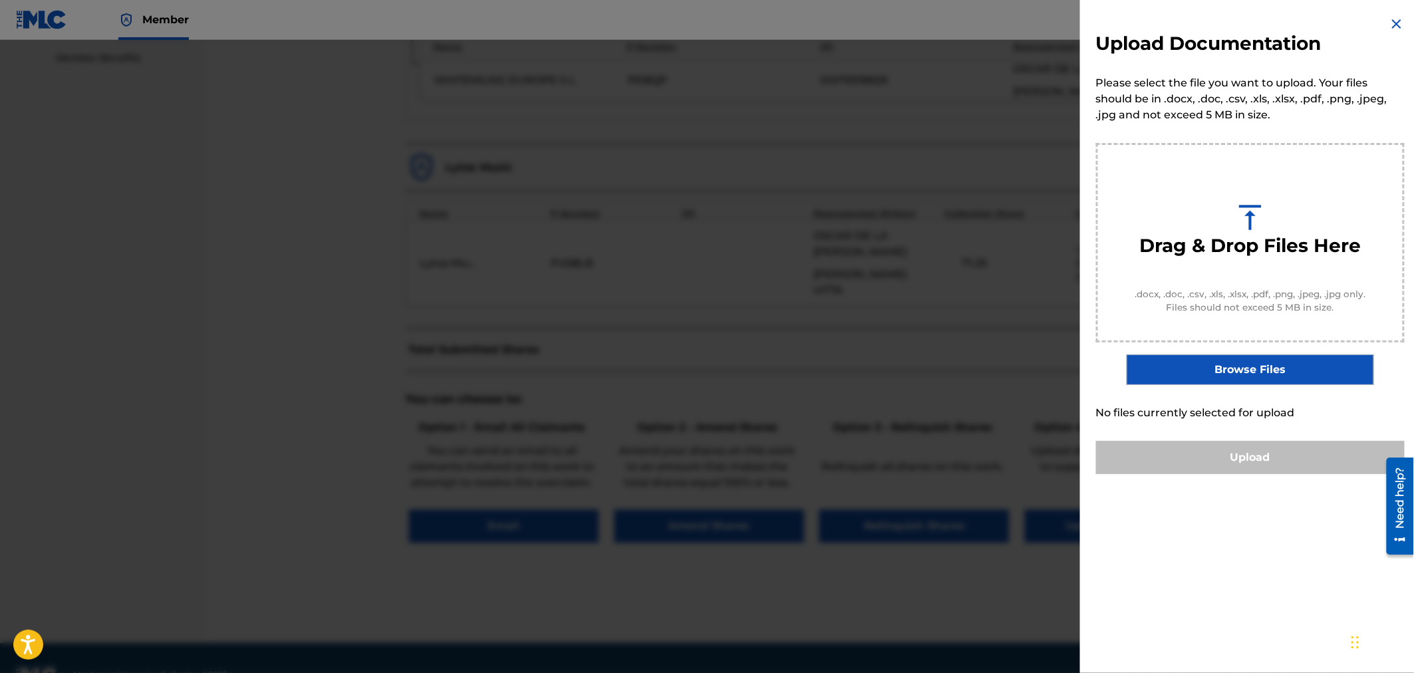
click at [1399, 24] on img at bounding box center [1397, 24] width 16 height 16
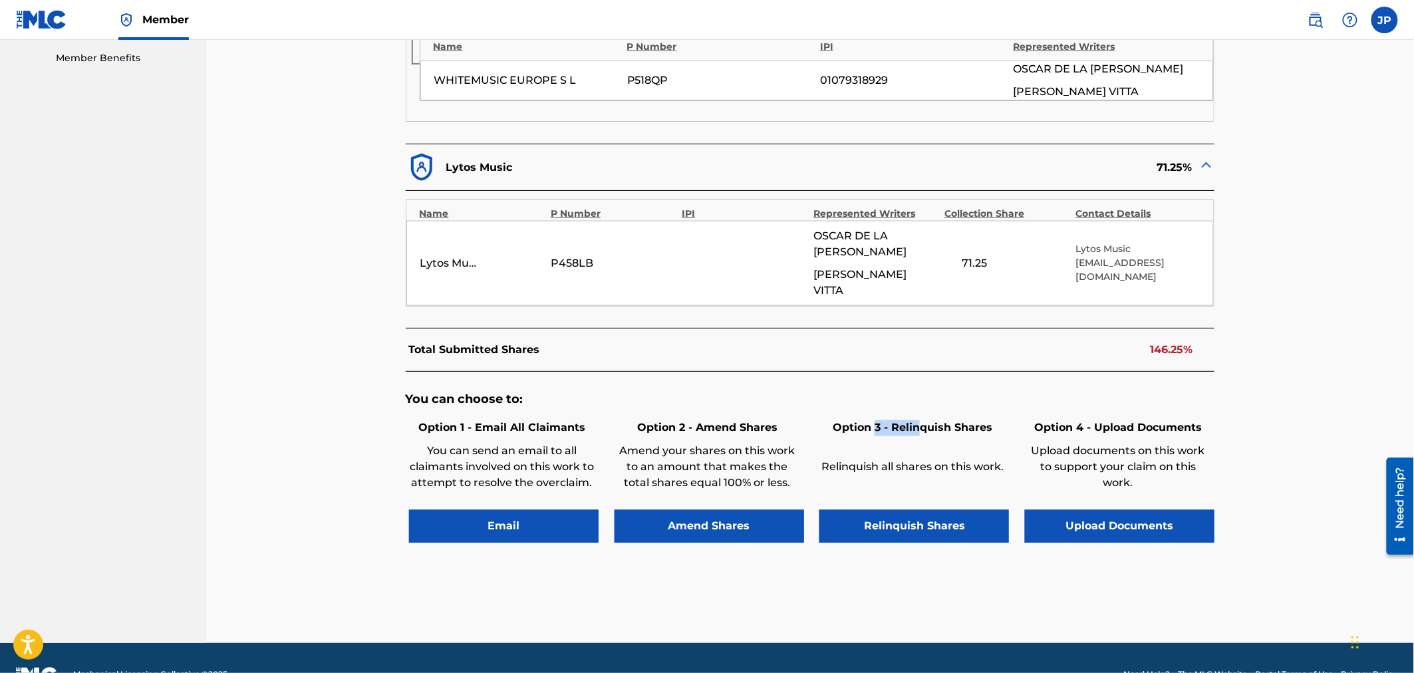
drag, startPoint x: 878, startPoint y: 395, endPoint x: 928, endPoint y: 400, distance: 50.1
click at [926, 420] on h6 "Option 3 - Relinquish Shares" at bounding box center [912, 428] width 186 height 16
click at [881, 436] on div "Relinquish all shares on this work." at bounding box center [912, 469] width 186 height 66
drag, startPoint x: 865, startPoint y: 429, endPoint x: 944, endPoint y: 429, distance: 79.1
click at [942, 436] on div "Relinquish all shares on this work." at bounding box center [912, 469] width 186 height 66
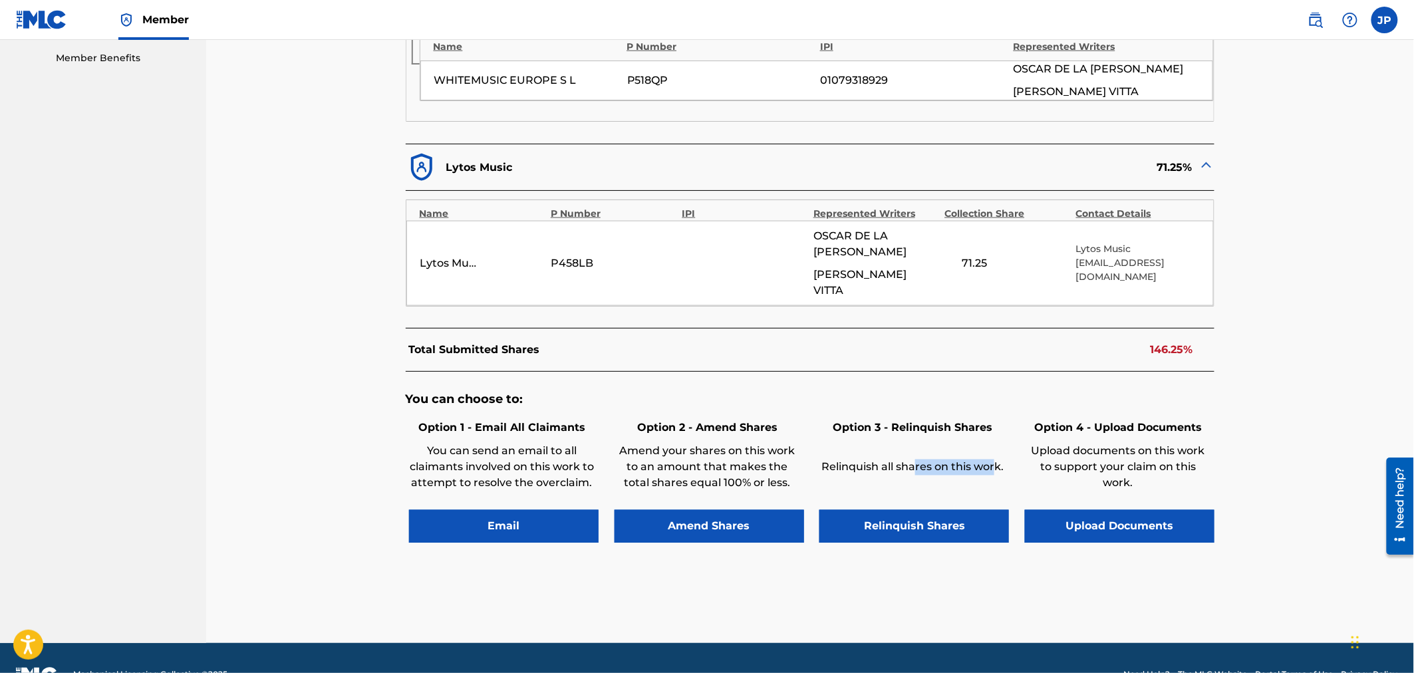
drag, startPoint x: 992, startPoint y: 430, endPoint x: 862, endPoint y: 430, distance: 129.0
click at [905, 436] on div "Relinquish all shares on this work." at bounding box center [912, 469] width 186 height 66
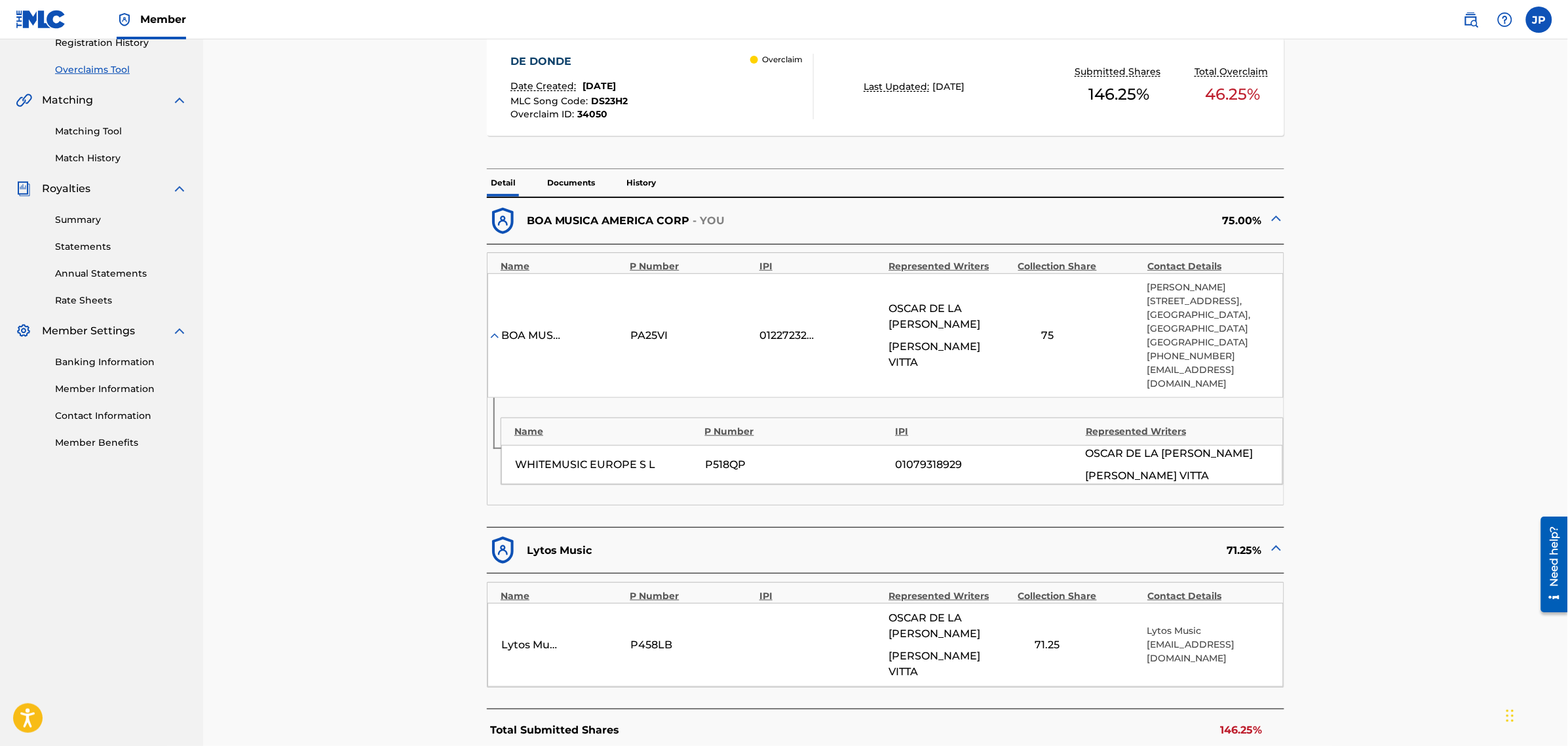
scroll to position [218, 0]
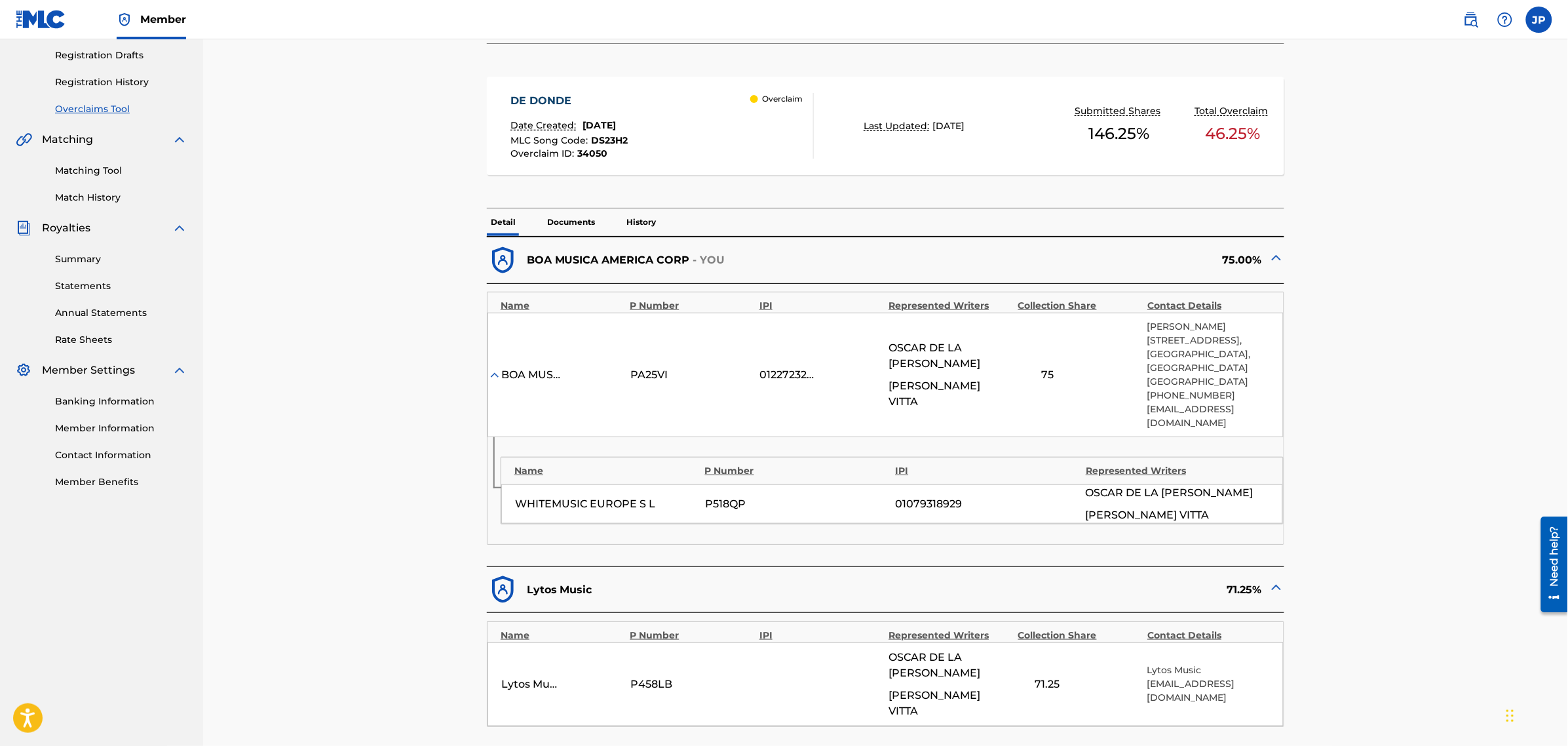
drag, startPoint x: 1567, startPoint y: 237, endPoint x: 1571, endPoint y: 244, distance: 8.1
click at [1393, 244] on html "Accessibility Screen-Reader Guide, Feedback, and Issue Reporting | New window C…" at bounding box center [784, 155] width 1568 height 746
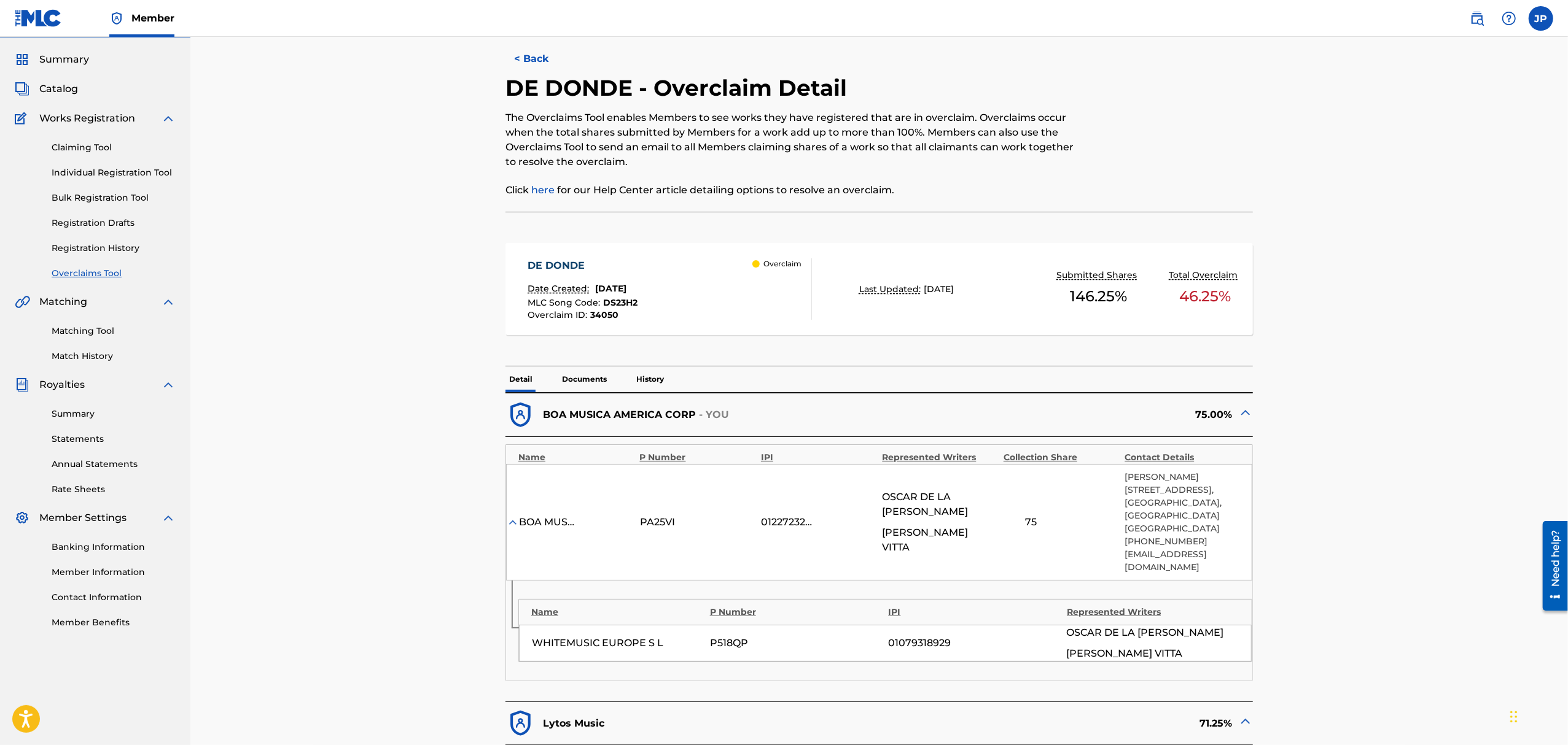
scroll to position [0, 0]
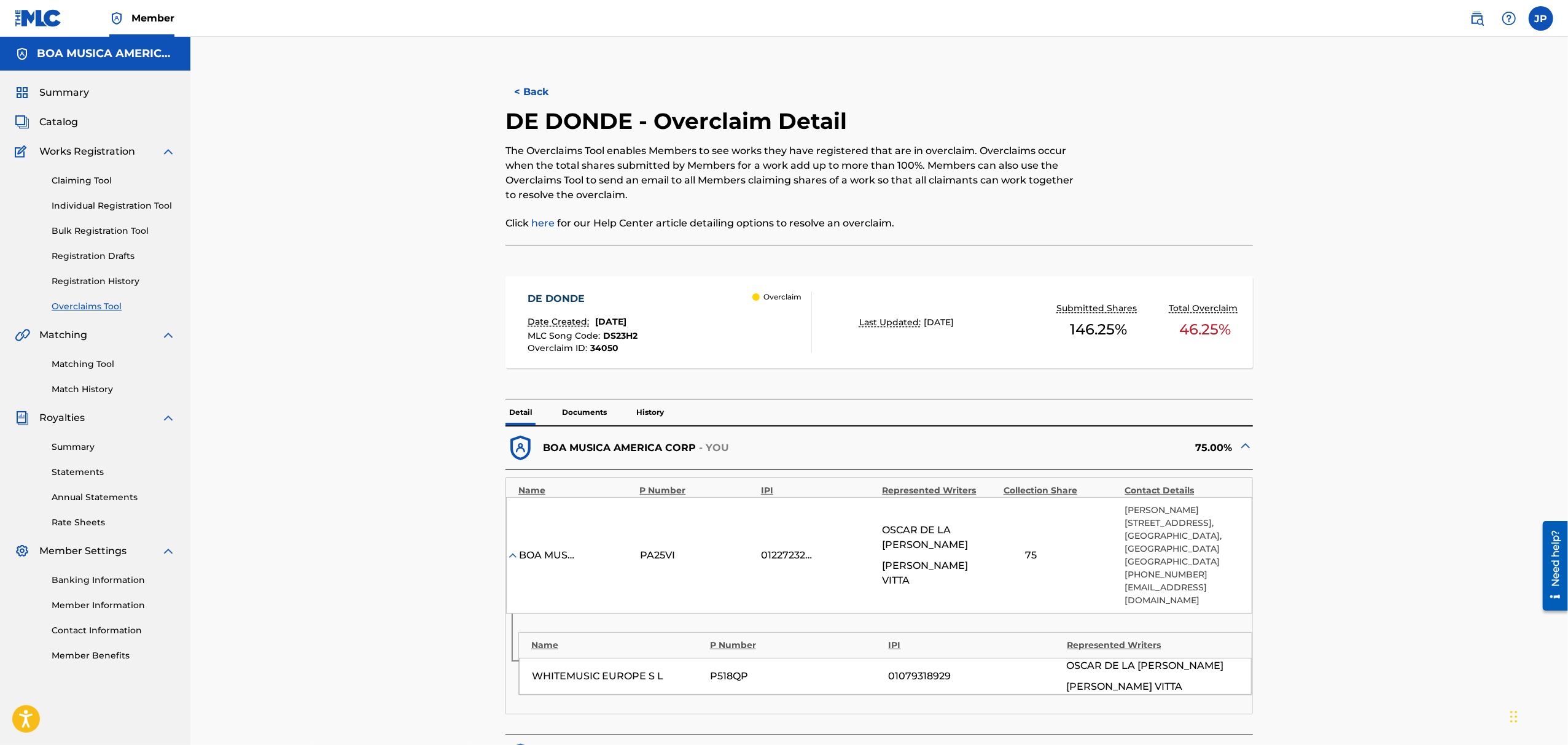
click at [104, 309] on link "Overclaims Tool" at bounding box center [114, 306] width 124 height 13
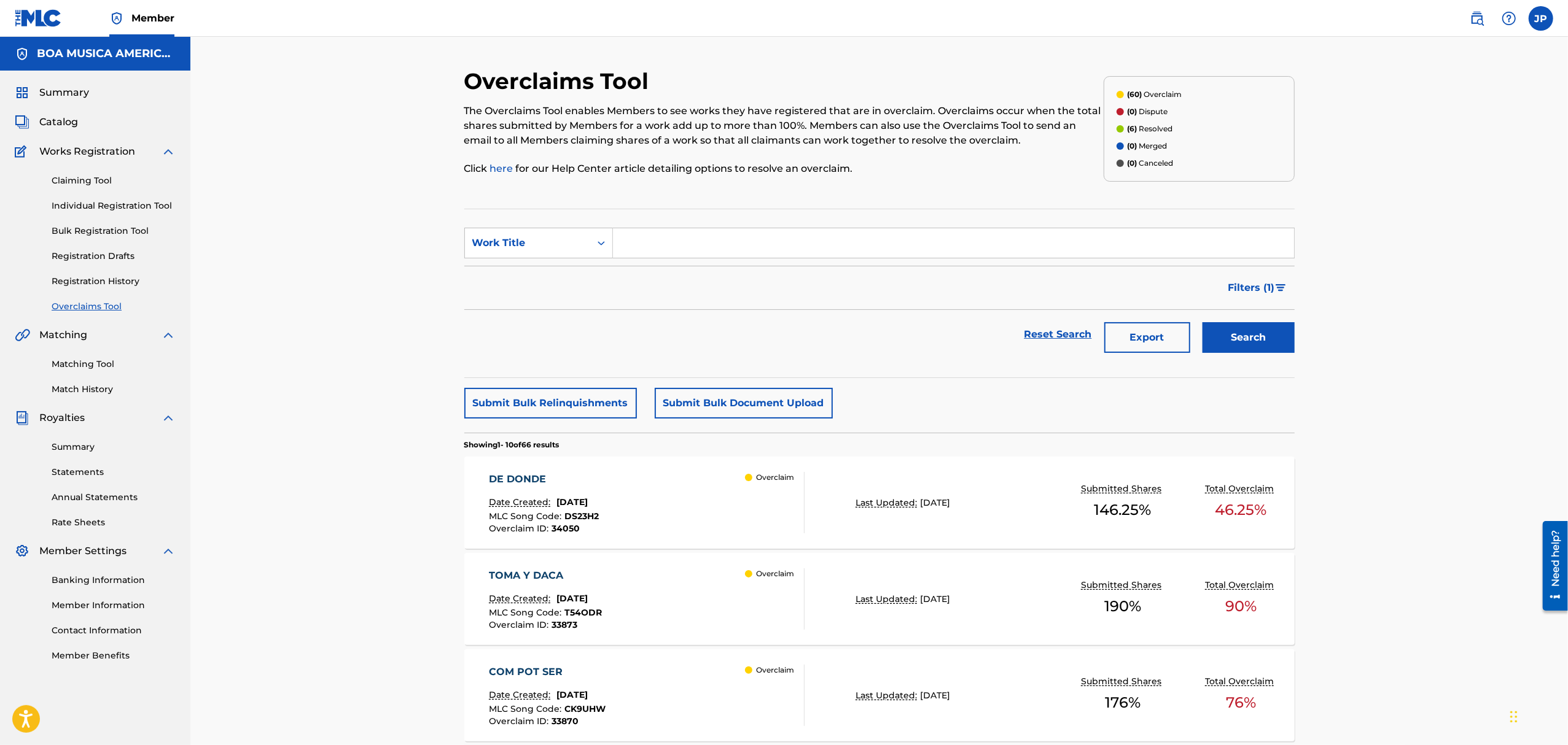
click at [725, 239] on input "Search Form" at bounding box center [953, 243] width 681 height 30
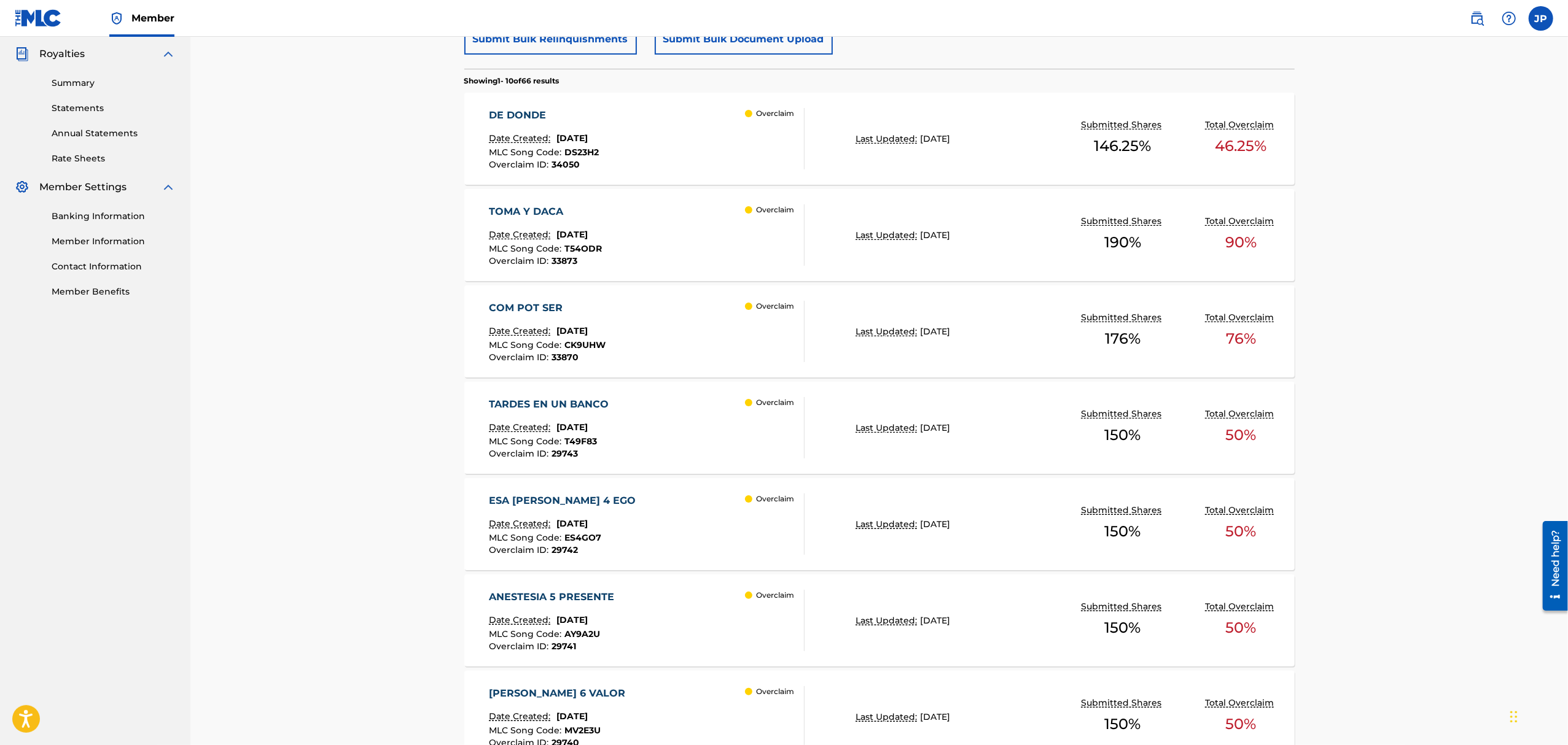
scroll to position [409, 0]
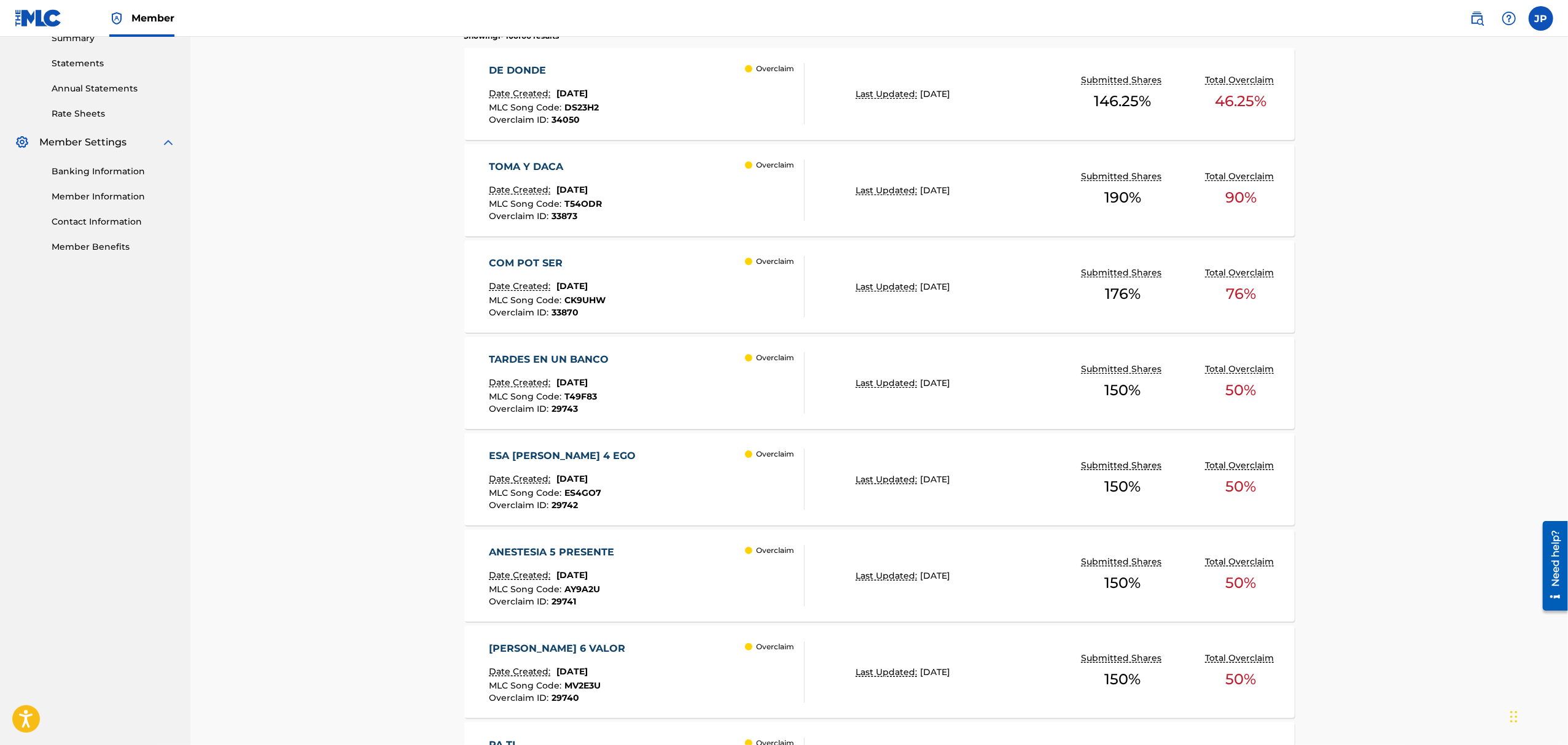
click at [578, 361] on div "TARDES EN UN BANCO" at bounding box center [551, 360] width 126 height 15
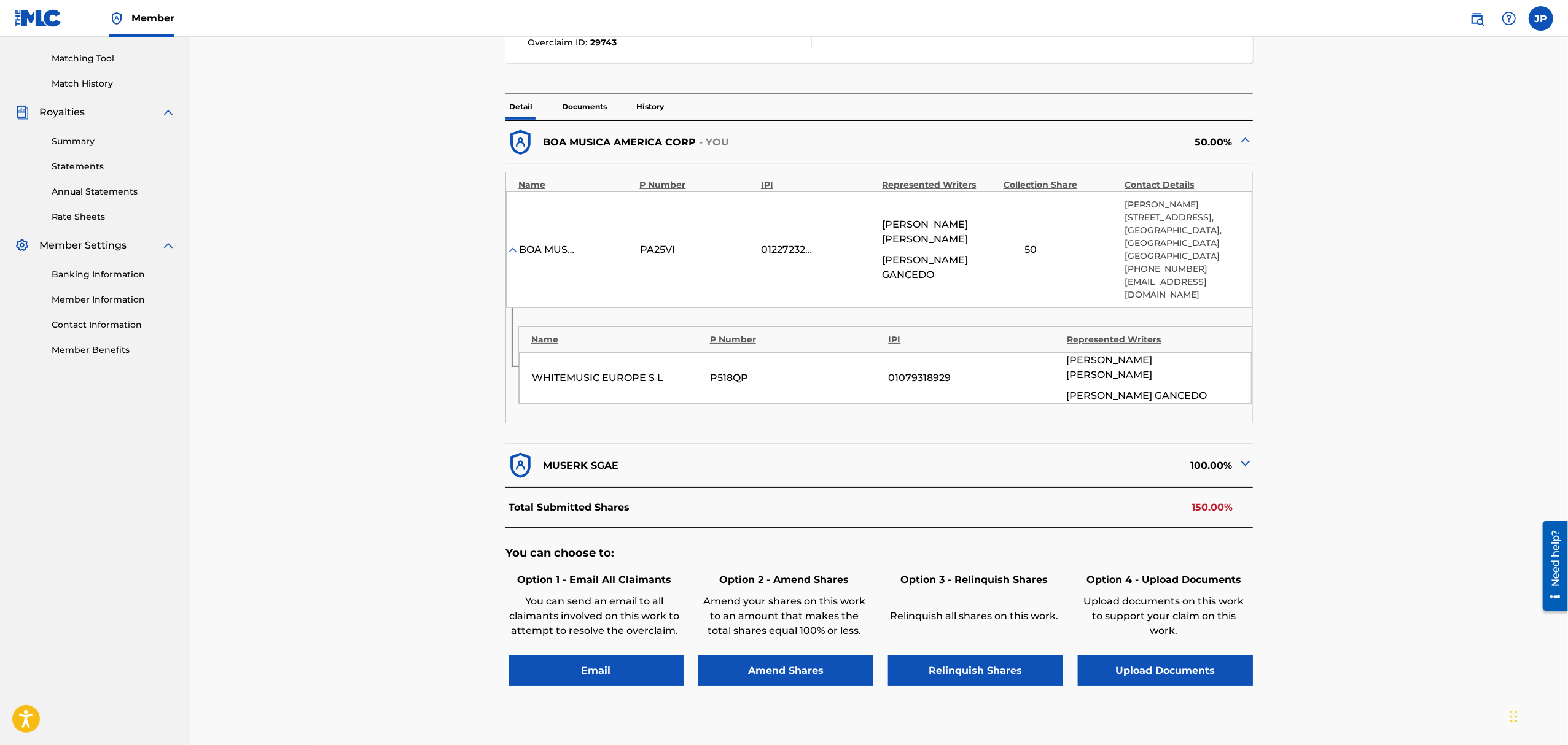
scroll to position [327, 0]
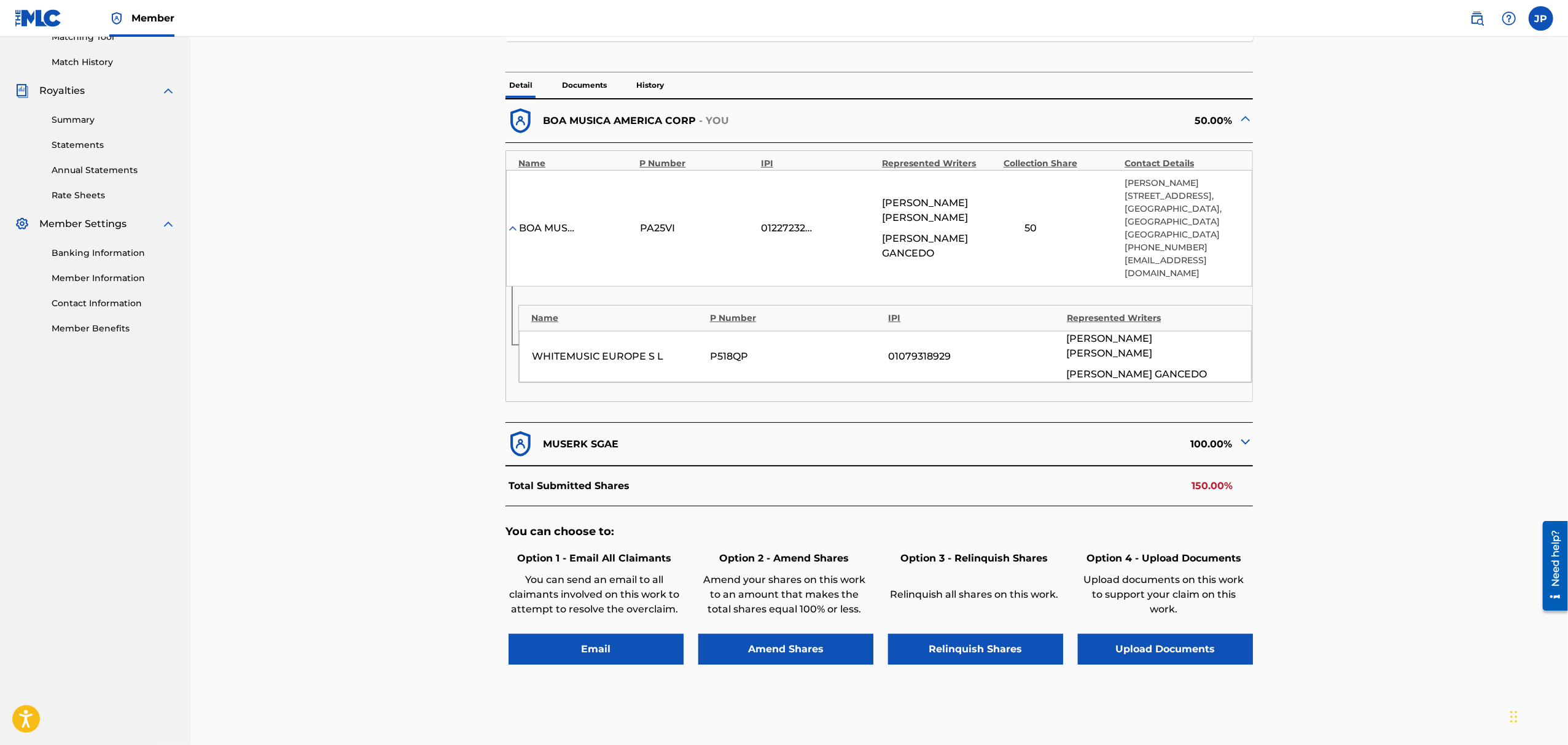
scroll to position [409, 0]
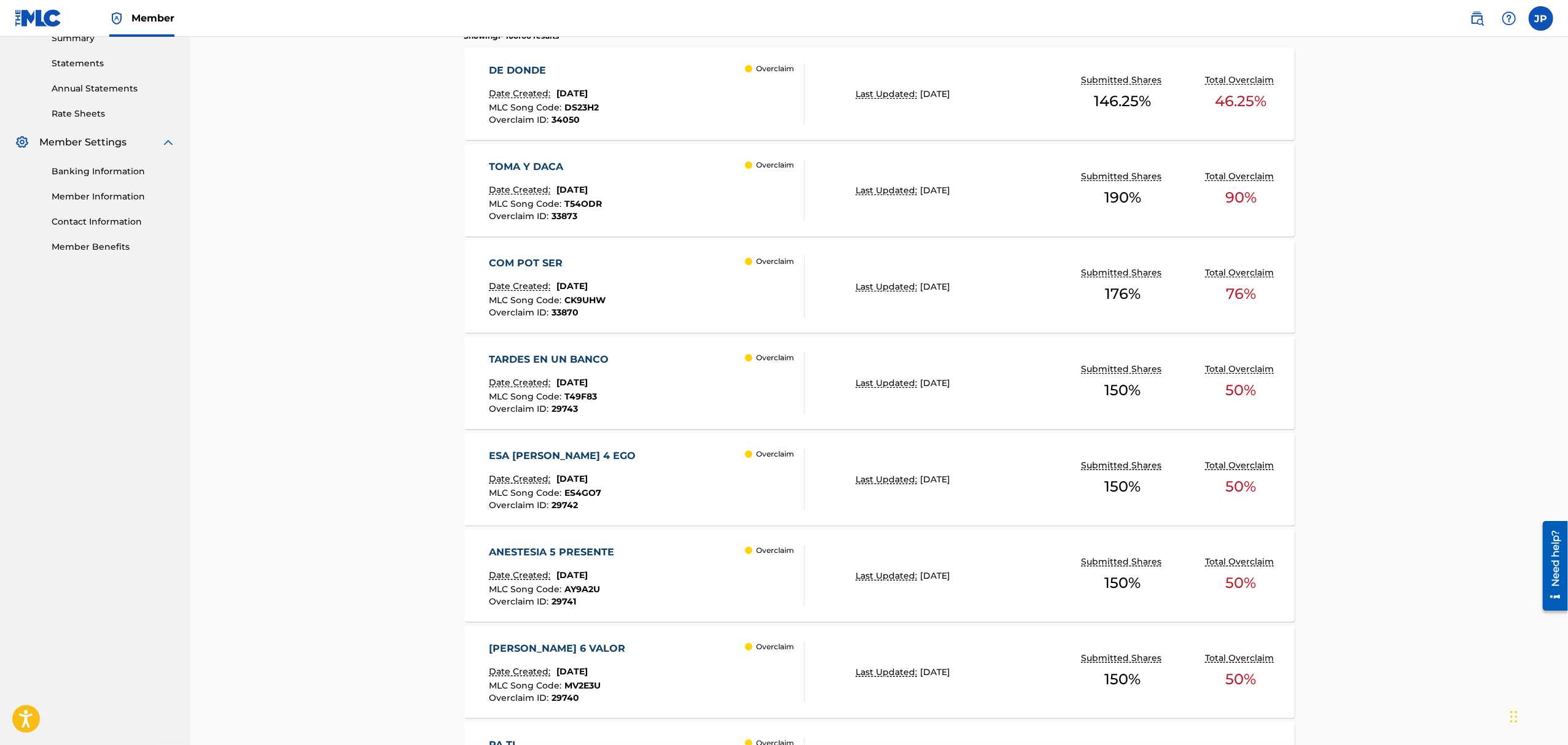
click at [548, 260] on div "COM POT SER" at bounding box center [547, 263] width 116 height 15
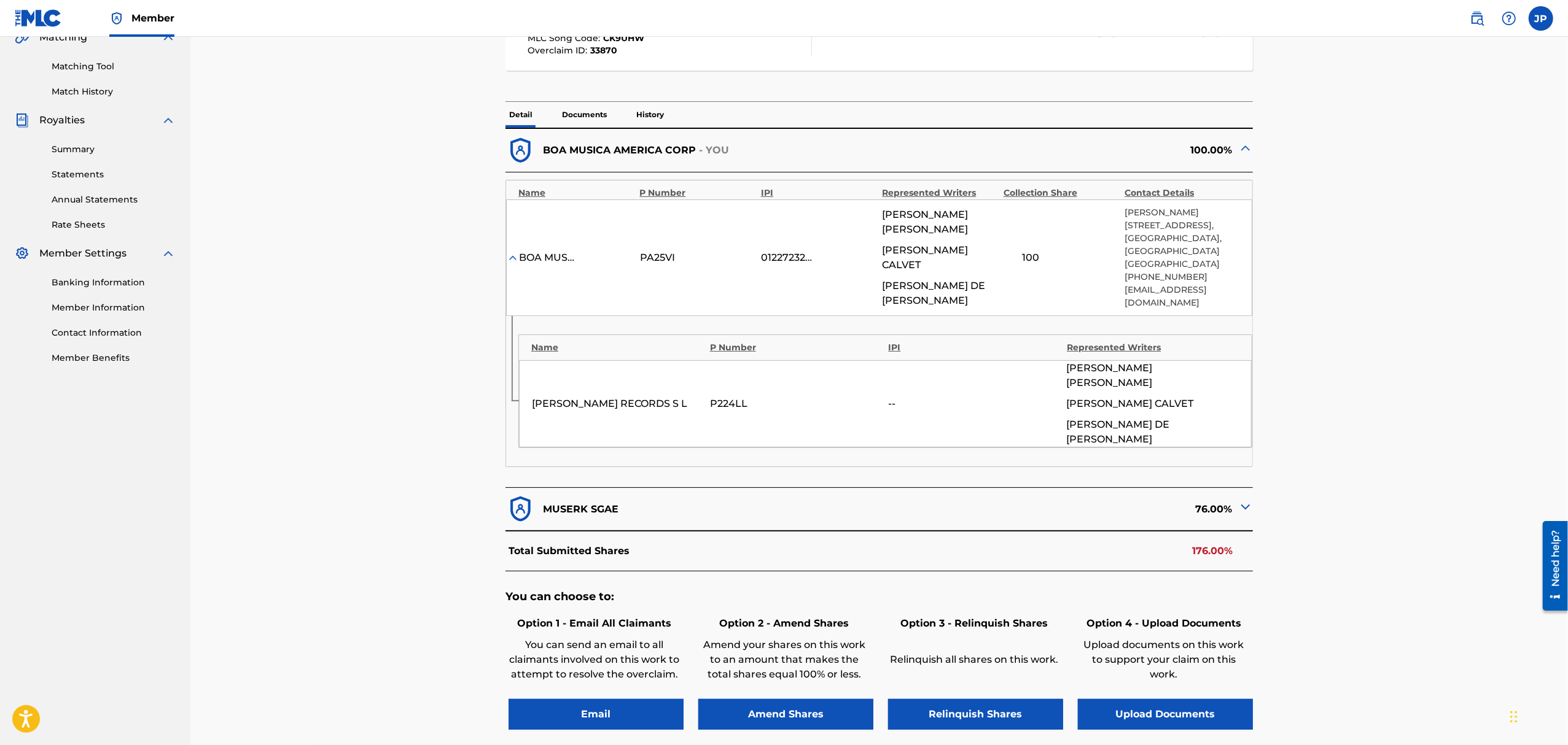
scroll to position [404, 0]
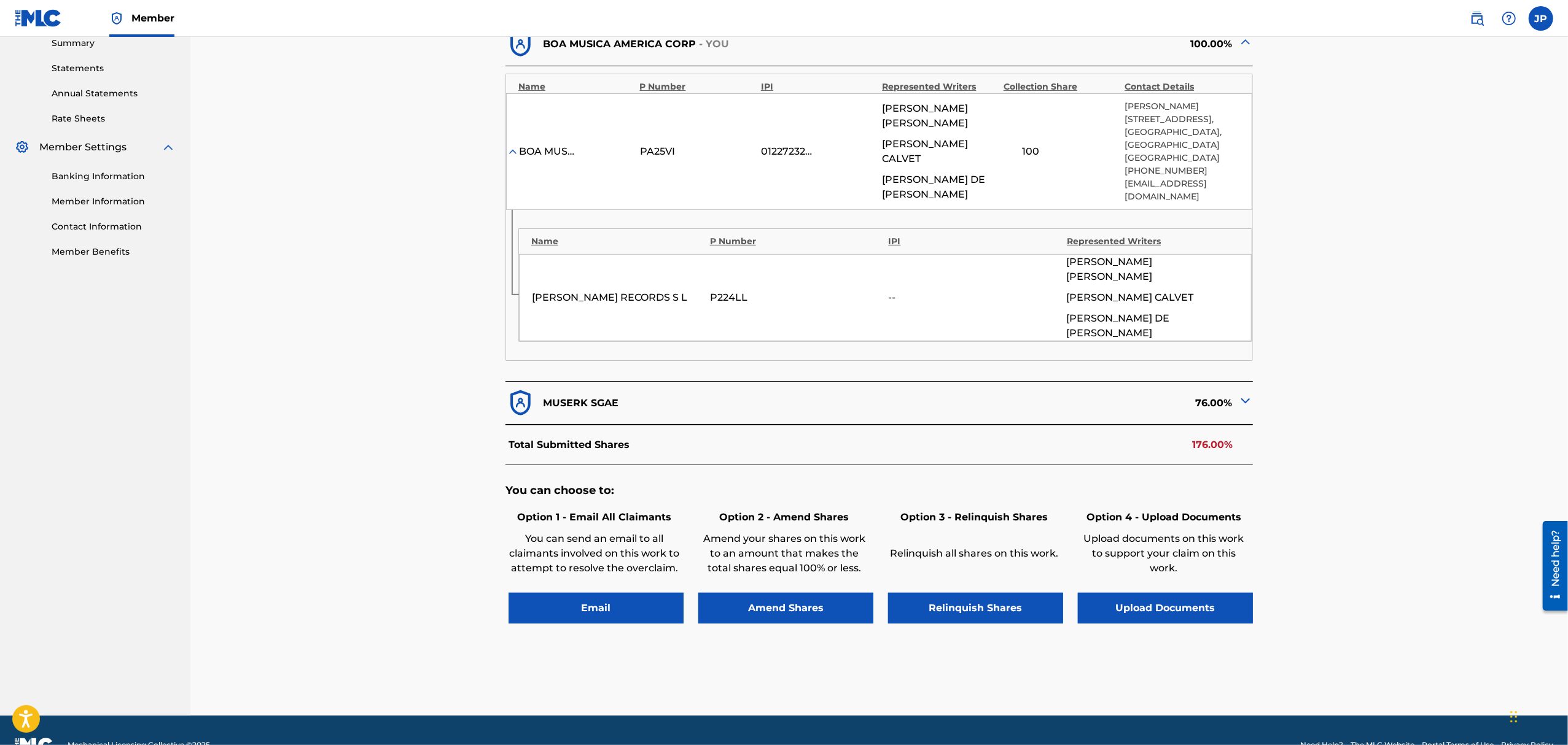
scroll to position [409, 0]
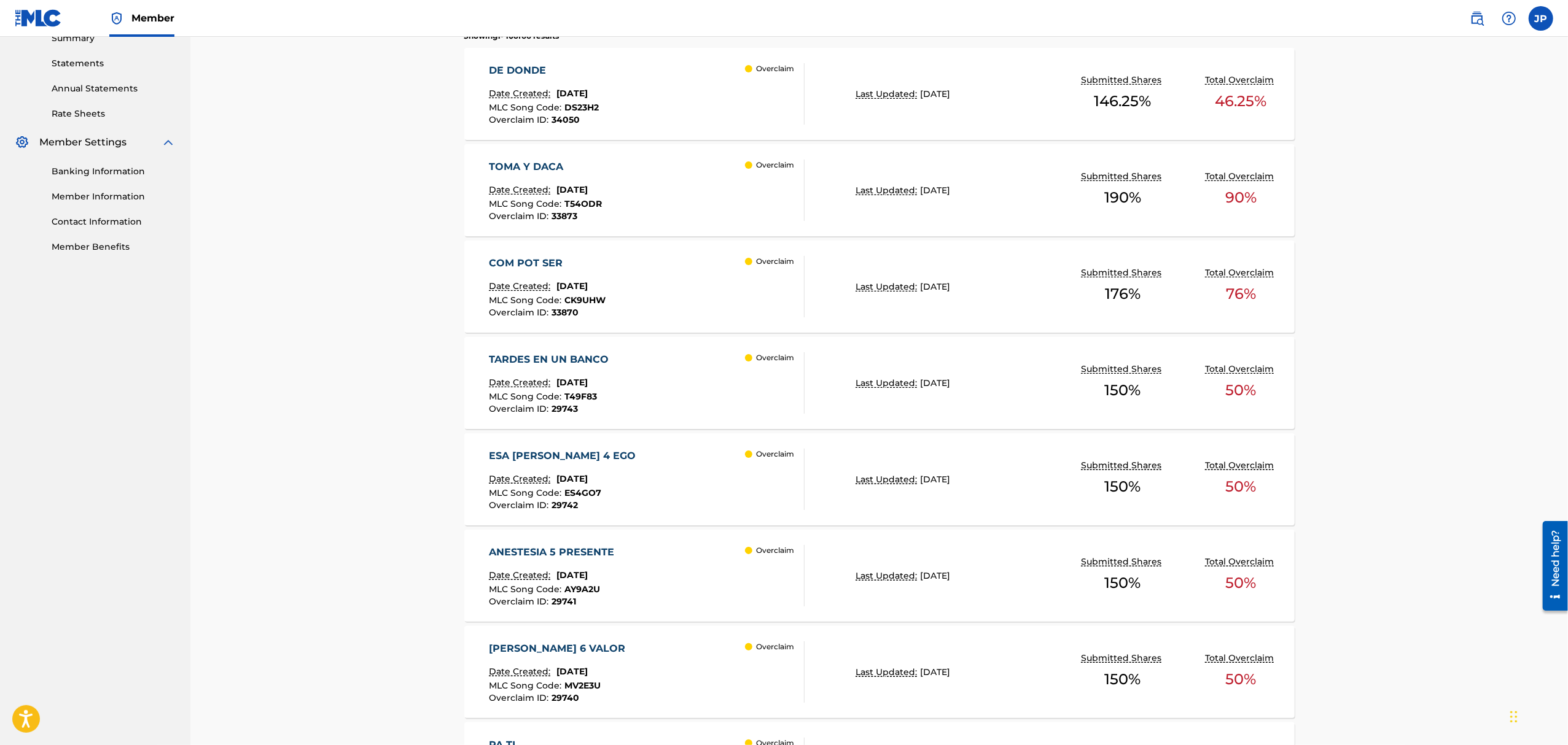
click at [567, 354] on div "TARDES EN UN BANCO" at bounding box center [551, 360] width 126 height 15
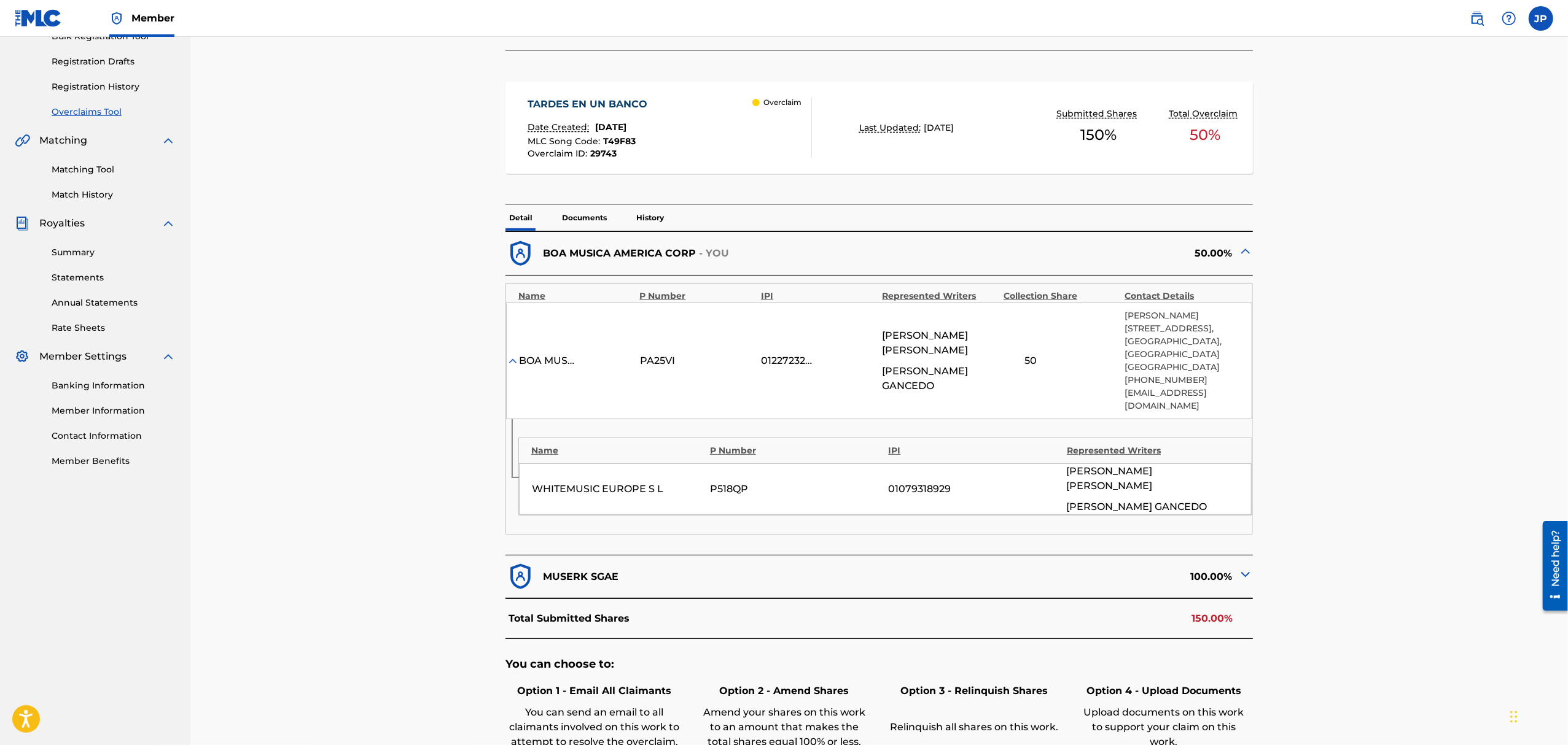
scroll to position [327, 0]
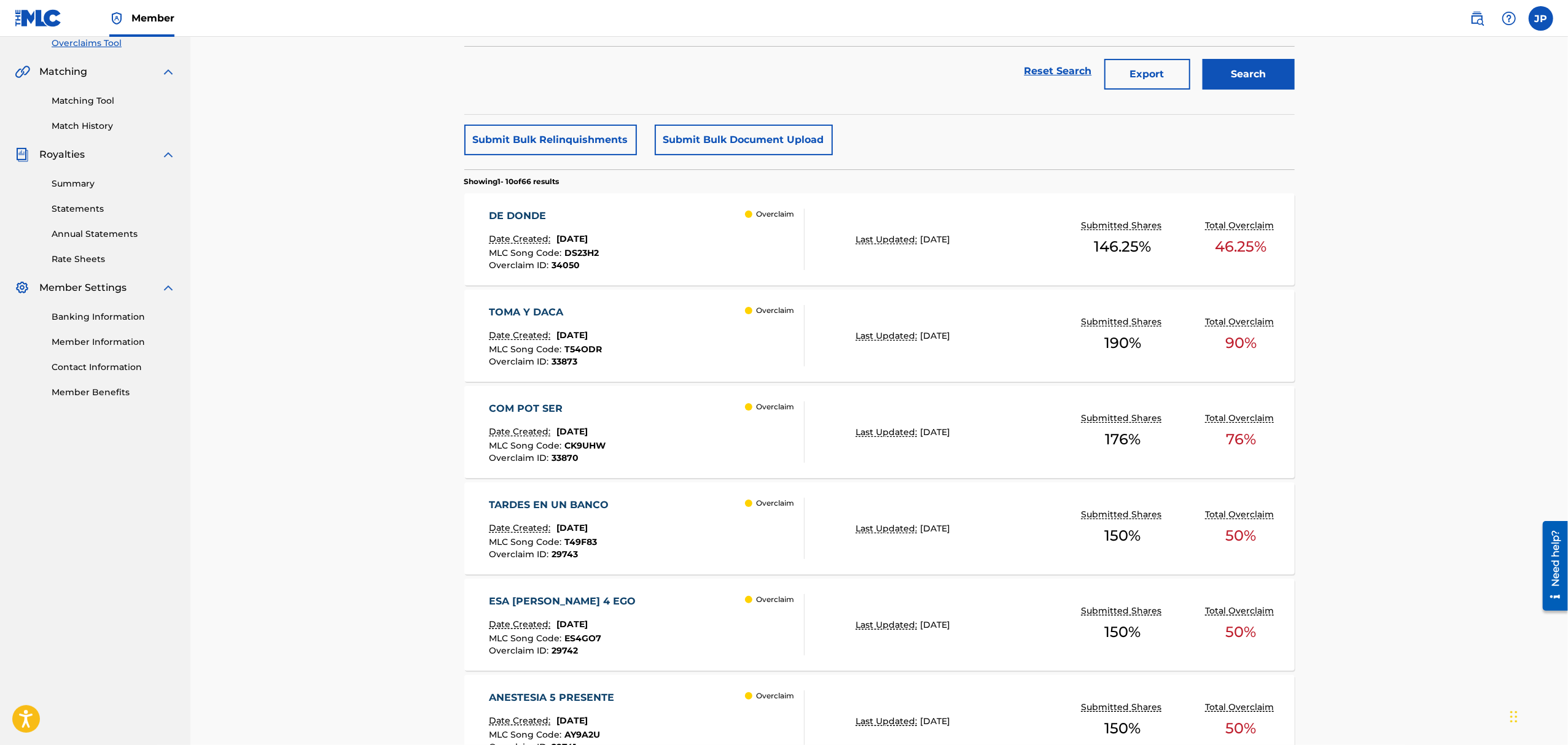
scroll to position [246, 0]
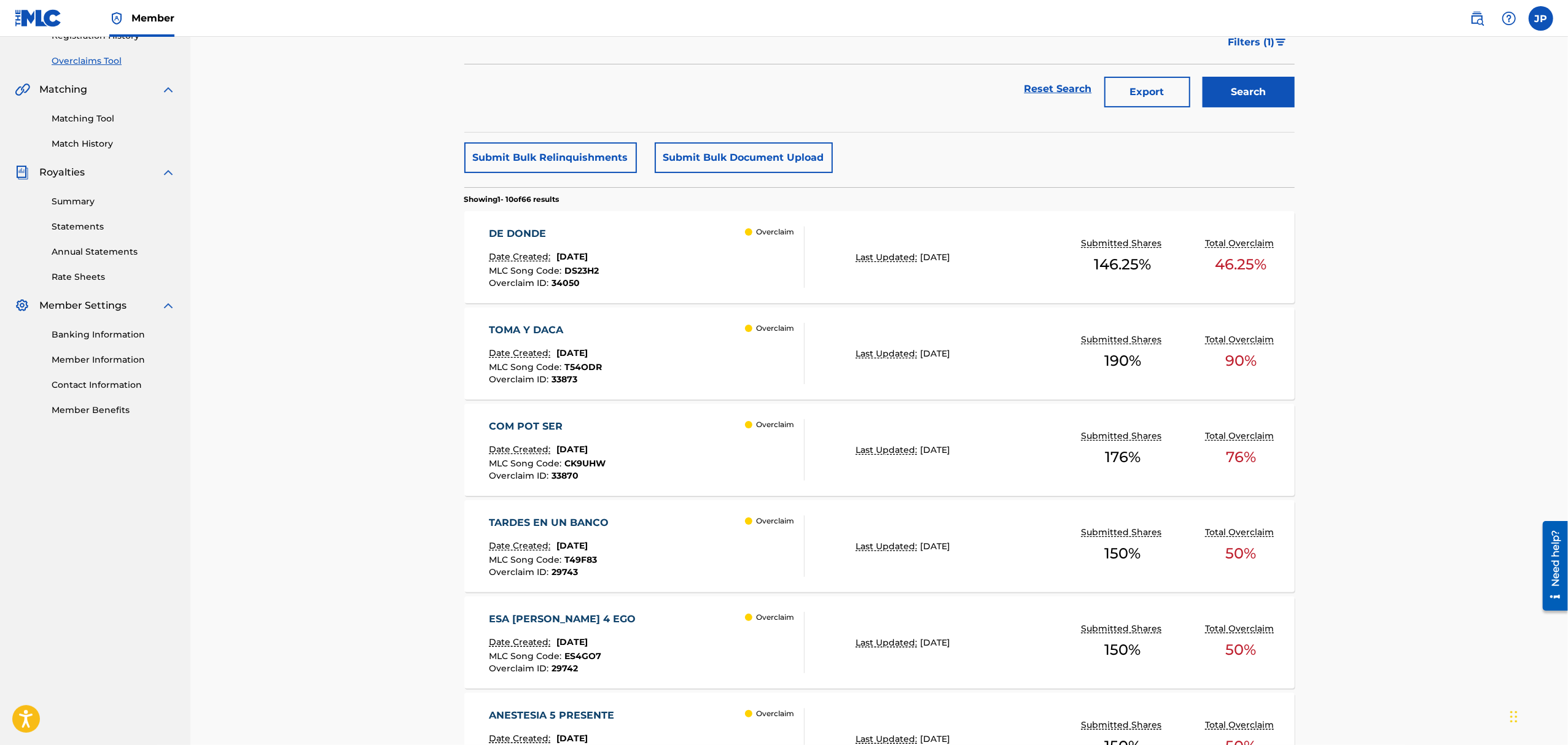
click at [538, 328] on div "TOMA Y DACA" at bounding box center [545, 330] width 113 height 15
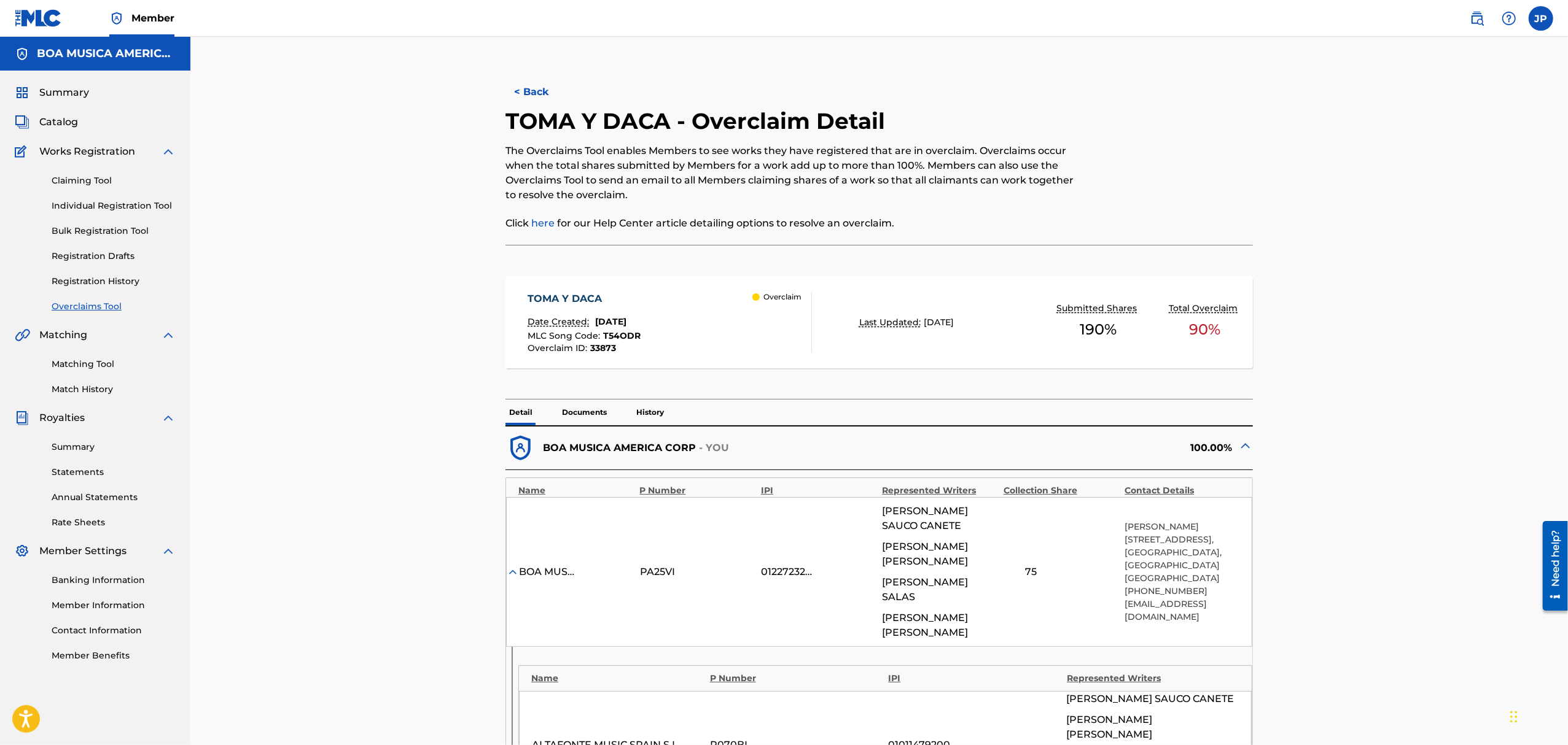
scroll to position [246, 0]
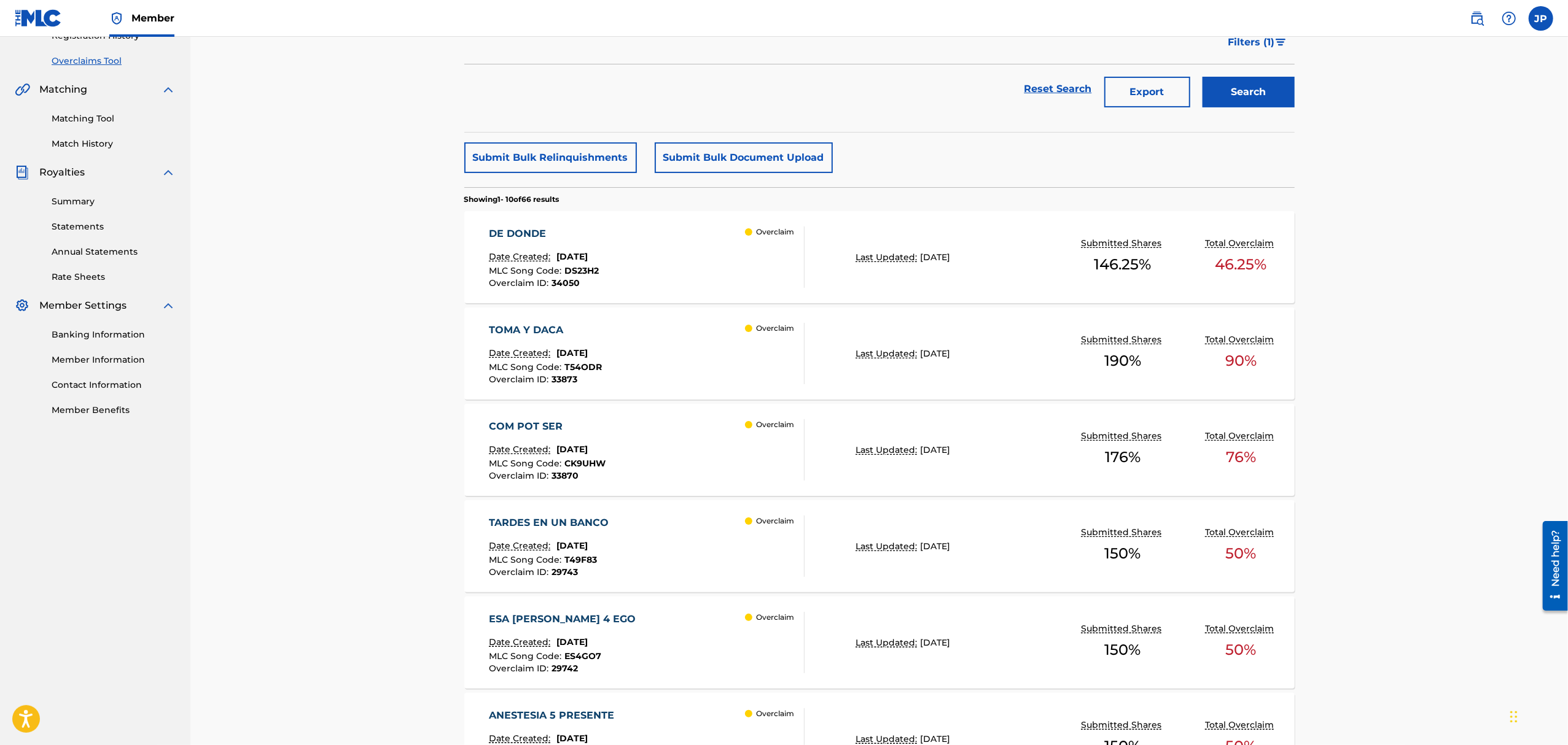
click at [527, 231] on div "DE DONDE" at bounding box center [543, 234] width 110 height 15
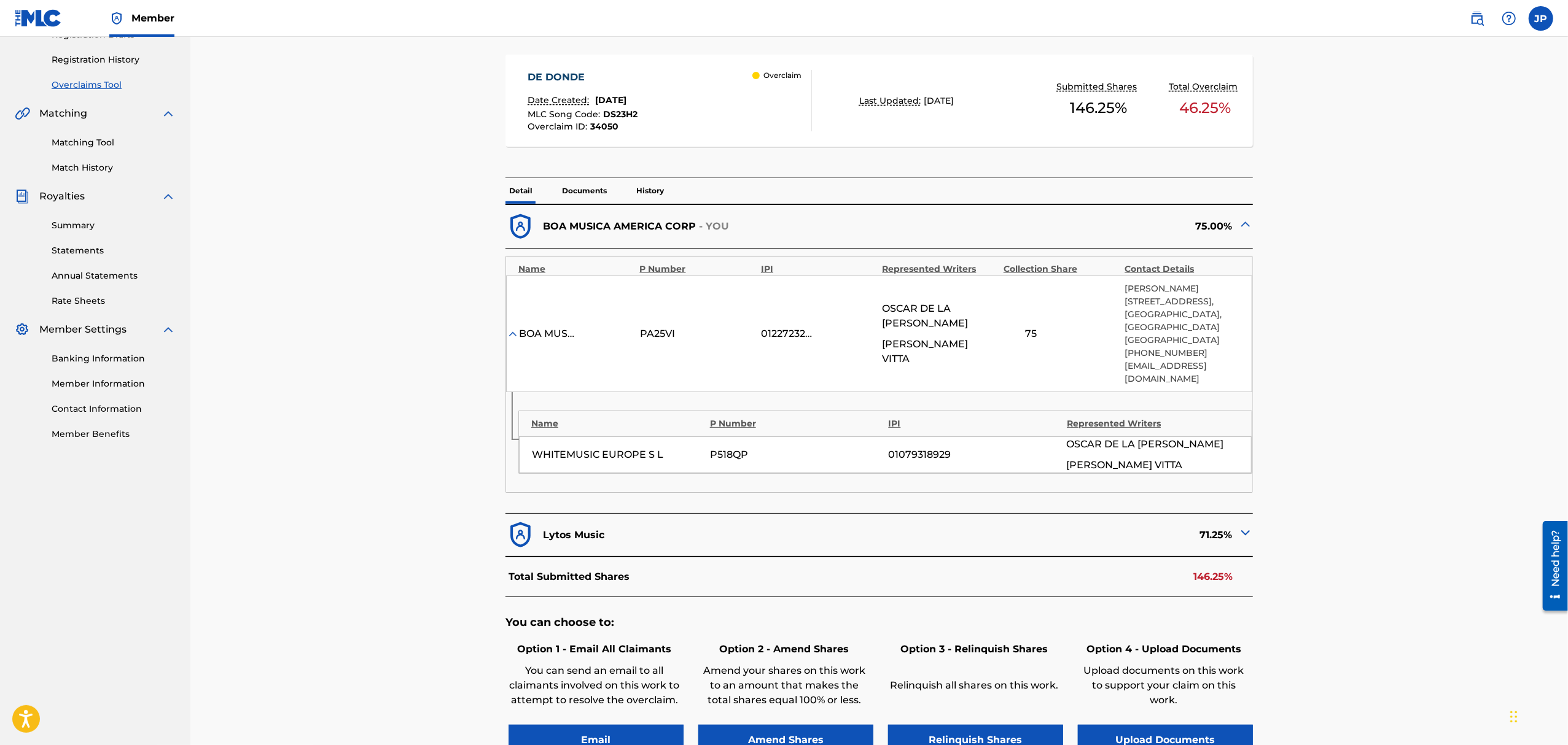
scroll to position [246, 0]
